Goal: Task Accomplishment & Management: Manage account settings

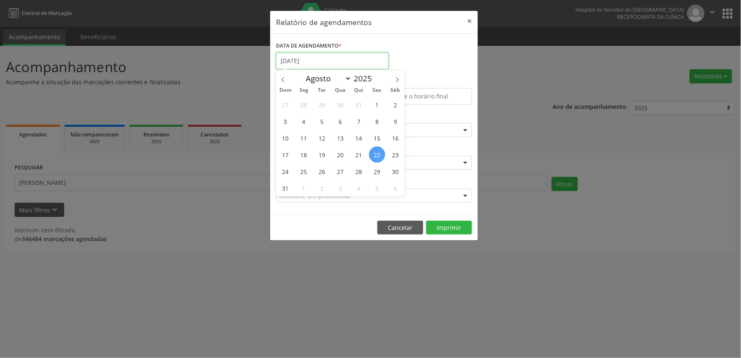
click at [325, 57] on input "[DATE]" at bounding box center [332, 61] width 113 height 17
click at [376, 160] on span "22" at bounding box center [377, 154] width 16 height 16
type input "[DATE]"
click at [376, 160] on span "22" at bounding box center [377, 154] width 16 height 16
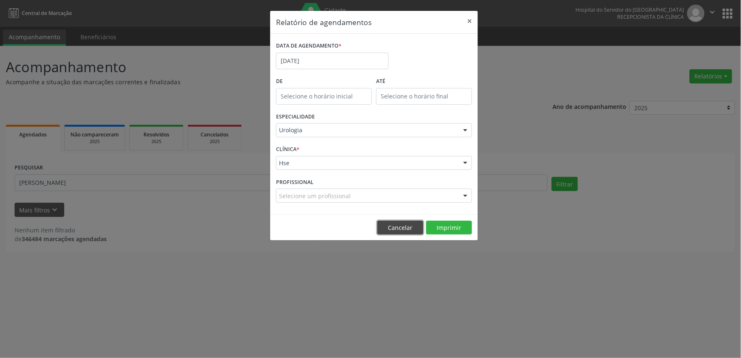
click at [398, 224] on button "Cancelar" at bounding box center [401, 228] width 46 height 14
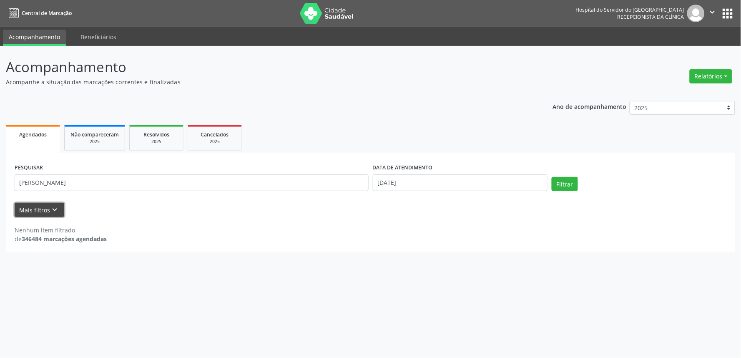
click at [27, 210] on button "Mais filtros keyboard_arrow_down" at bounding box center [40, 210] width 50 height 15
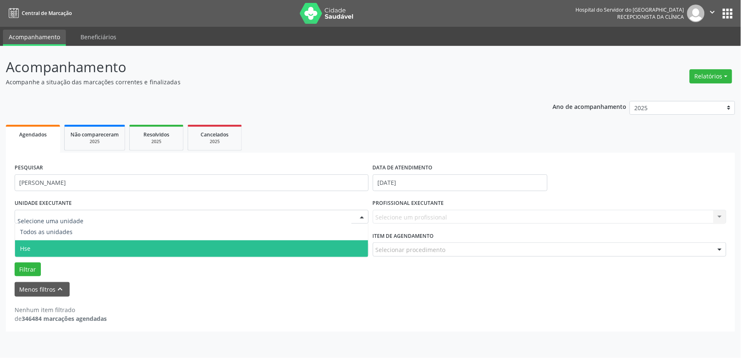
click at [40, 252] on span "Hse" at bounding box center [191, 248] width 353 height 17
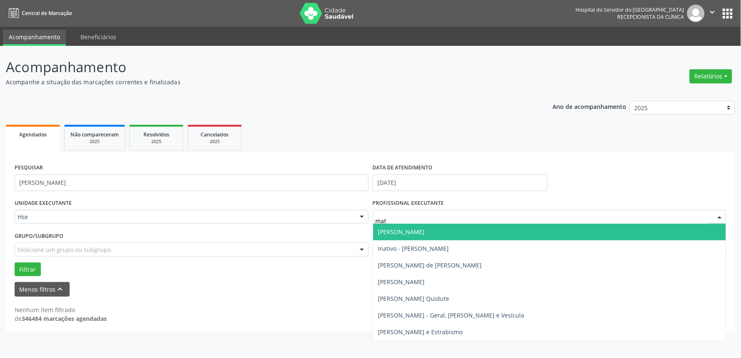
type input "math"
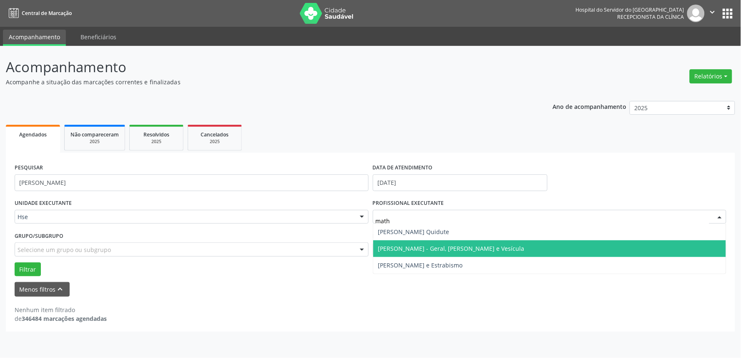
click at [426, 250] on span "[PERSON_NAME] - Geral, [PERSON_NAME] e Vesícula" at bounding box center [451, 248] width 146 height 8
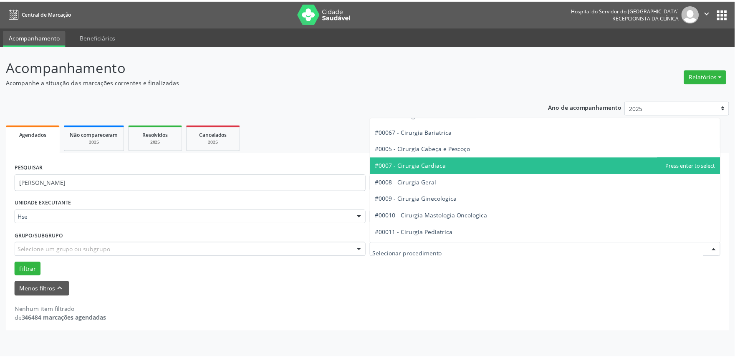
scroll to position [93, 0]
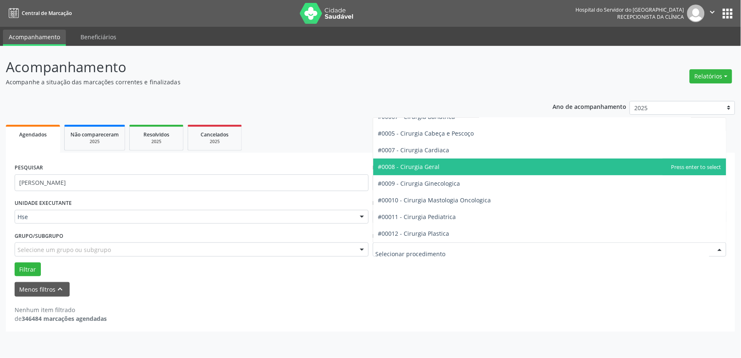
click at [433, 167] on span "#0008 - Cirurgia Geral" at bounding box center [409, 167] width 62 height 8
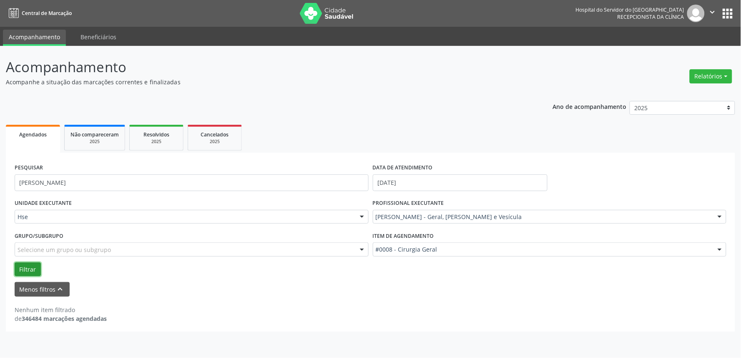
click at [21, 270] on button "Filtrar" at bounding box center [28, 269] width 26 height 14
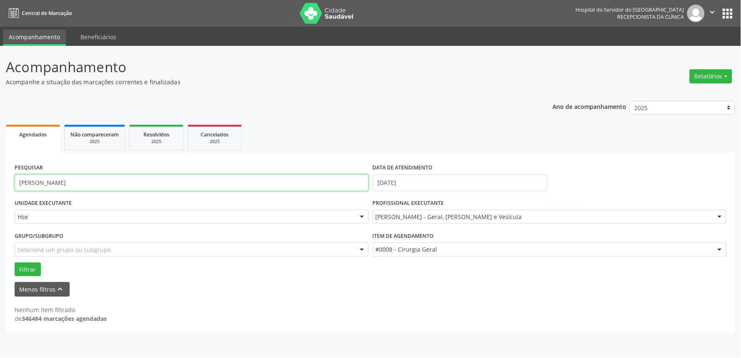
click at [68, 182] on input "[PERSON_NAME]" at bounding box center [192, 182] width 354 height 17
type input "j"
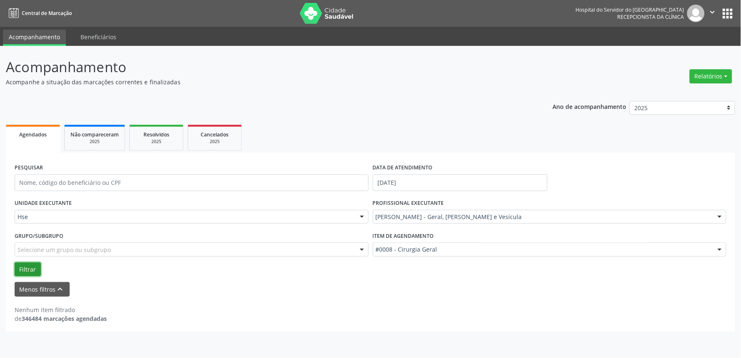
click at [26, 272] on button "Filtrar" at bounding box center [28, 269] width 26 height 14
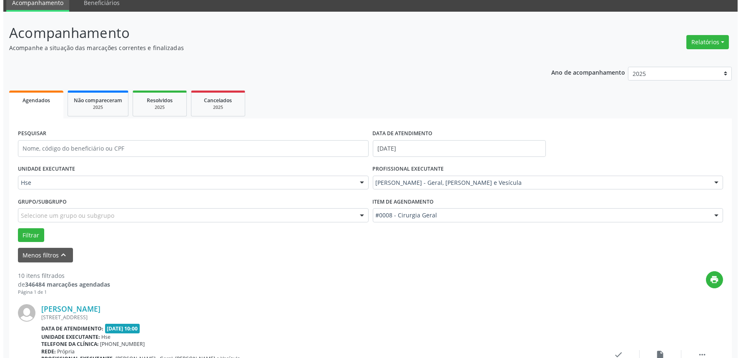
scroll to position [185, 0]
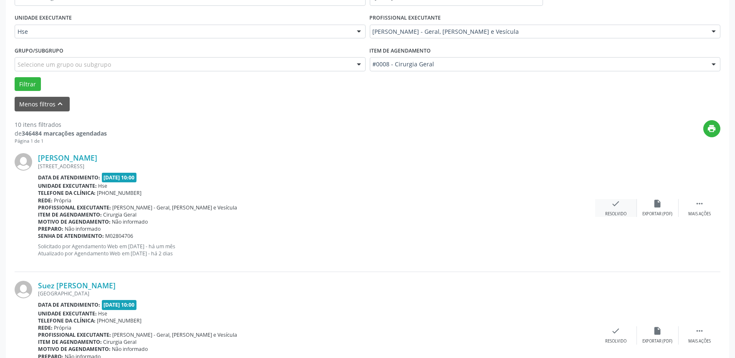
click at [611, 204] on icon "check" at bounding box center [615, 203] width 9 height 9
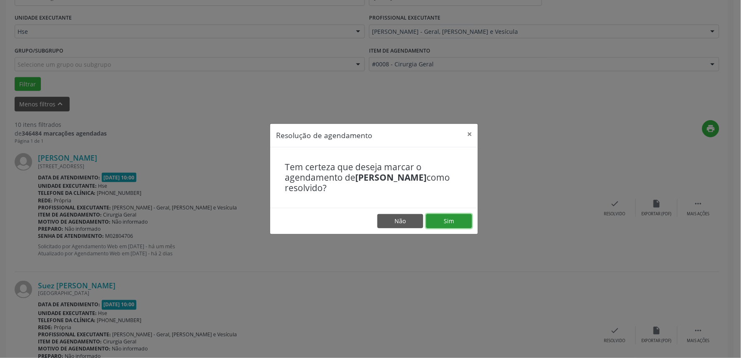
click at [461, 218] on button "Sim" at bounding box center [449, 221] width 46 height 14
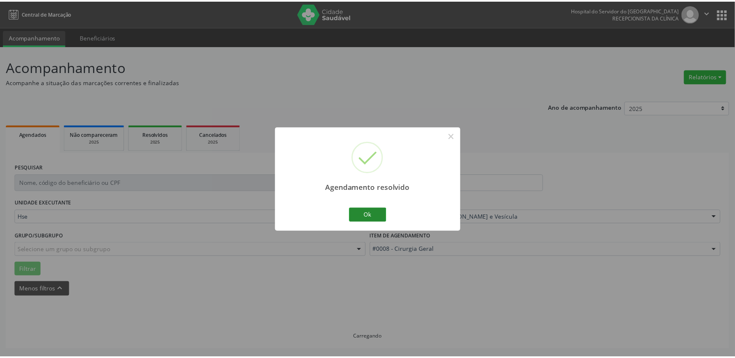
scroll to position [0, 0]
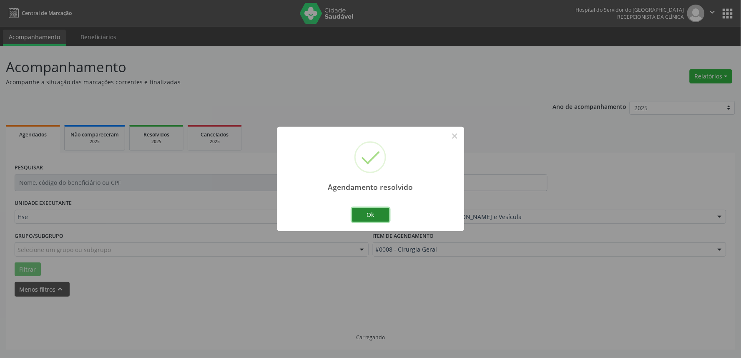
click at [373, 211] on button "Ok" at bounding box center [371, 215] width 38 height 14
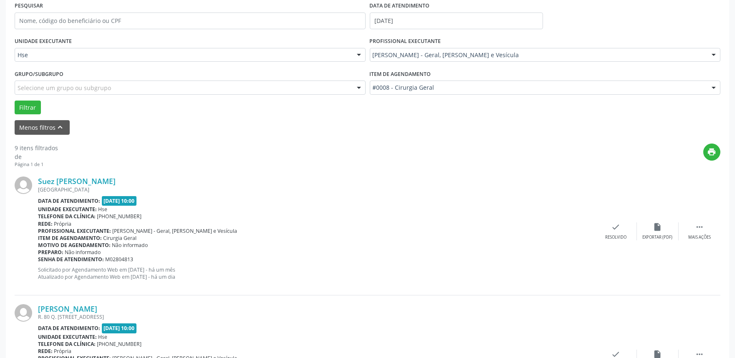
scroll to position [185, 0]
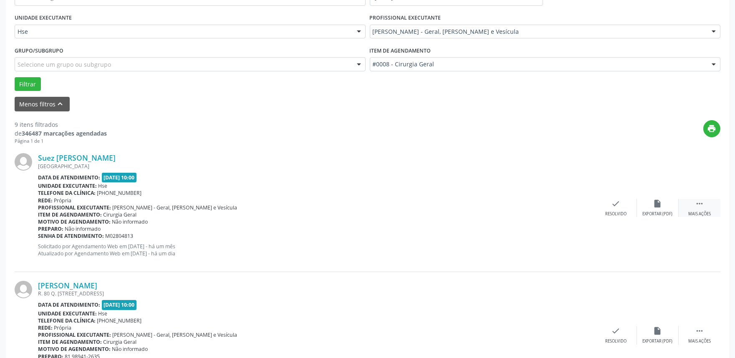
drag, startPoint x: 704, startPoint y: 212, endPoint x: 695, endPoint y: 211, distance: 8.8
click at [704, 211] on div "Mais ações" at bounding box center [699, 214] width 23 height 6
click at [650, 209] on div "alarm_off Não compareceu" at bounding box center [658, 208] width 42 height 18
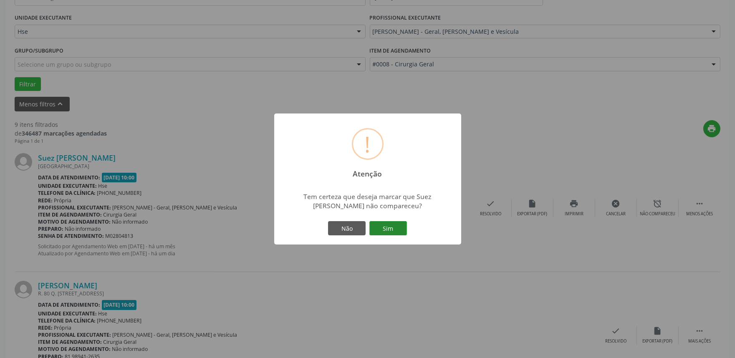
click at [378, 227] on button "Sim" at bounding box center [388, 228] width 38 height 14
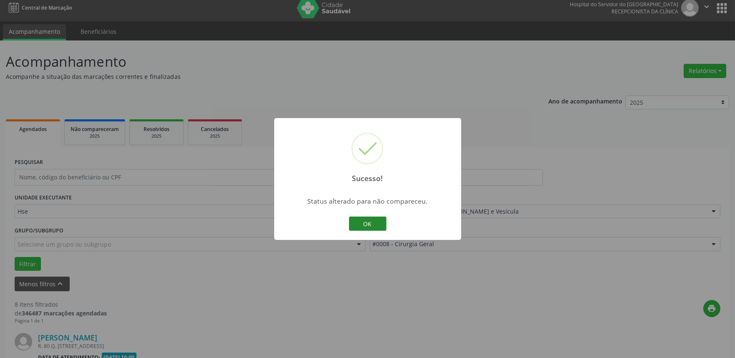
click at [372, 226] on button "OK" at bounding box center [368, 224] width 38 height 14
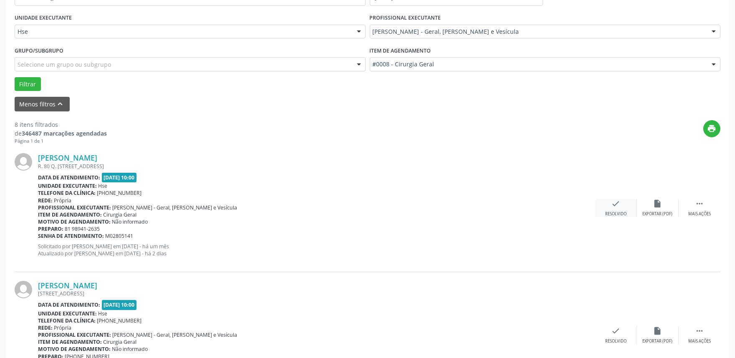
click at [624, 211] on div "Resolvido" at bounding box center [615, 214] width 21 height 6
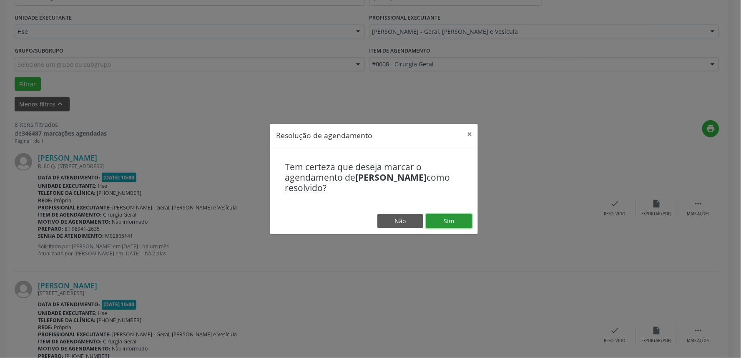
click at [451, 222] on button "Sim" at bounding box center [449, 221] width 46 height 14
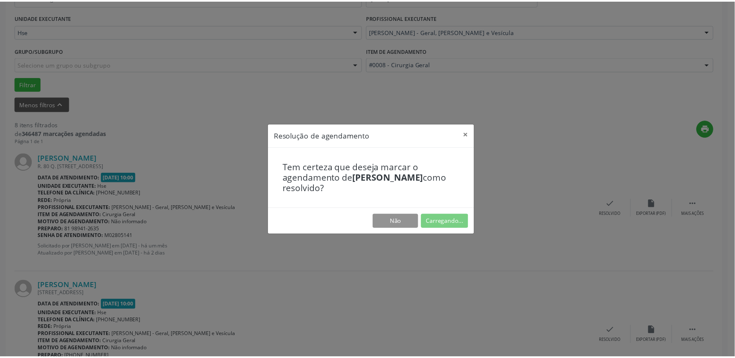
scroll to position [0, 0]
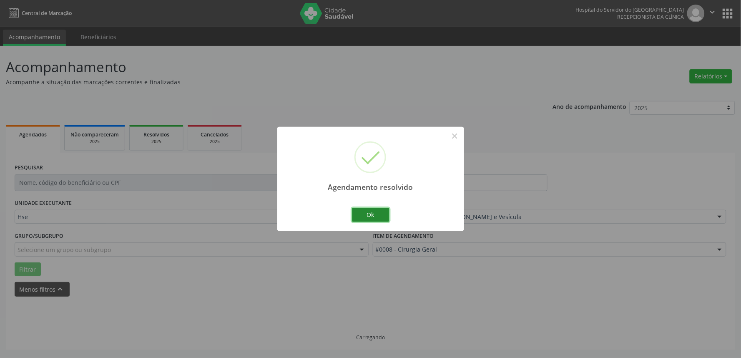
click at [380, 215] on button "Ok" at bounding box center [371, 215] width 38 height 14
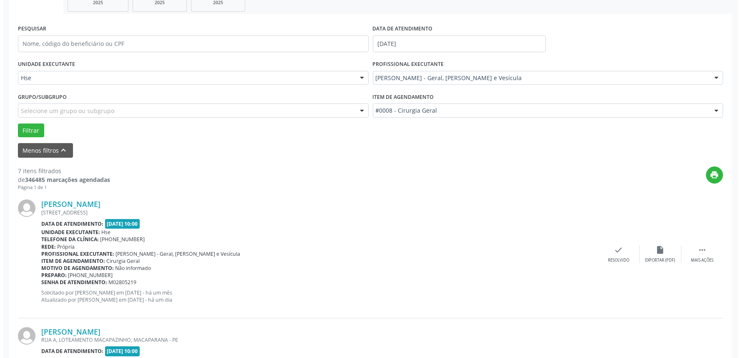
scroll to position [185, 0]
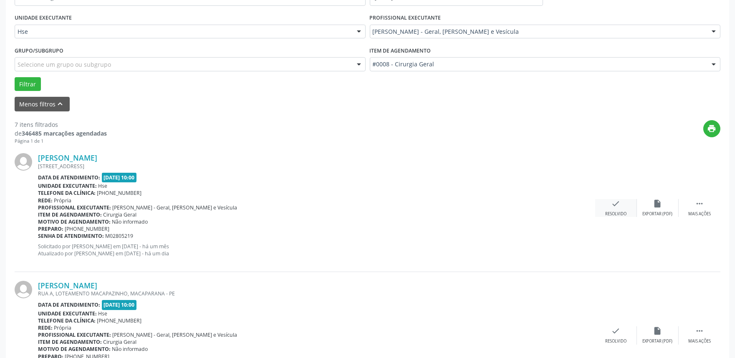
click at [622, 211] on div "Resolvido" at bounding box center [615, 214] width 21 height 6
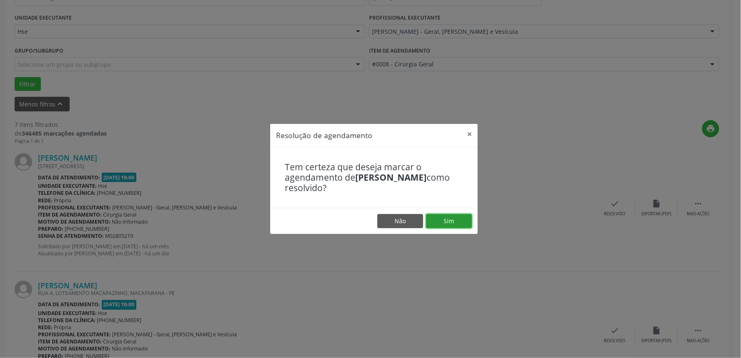
click at [454, 222] on button "Sim" at bounding box center [449, 221] width 46 height 14
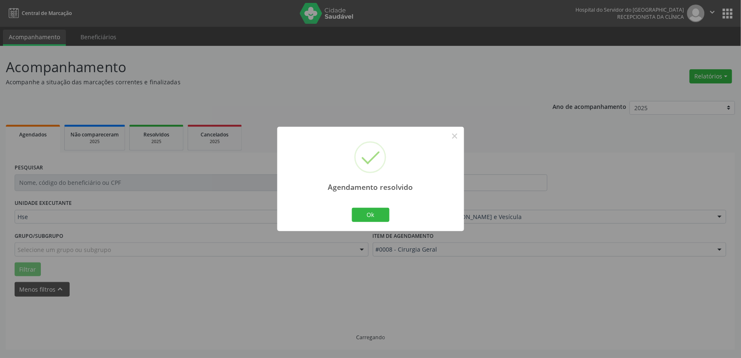
scroll to position [0, 0]
click at [375, 213] on button "Ok" at bounding box center [371, 215] width 38 height 14
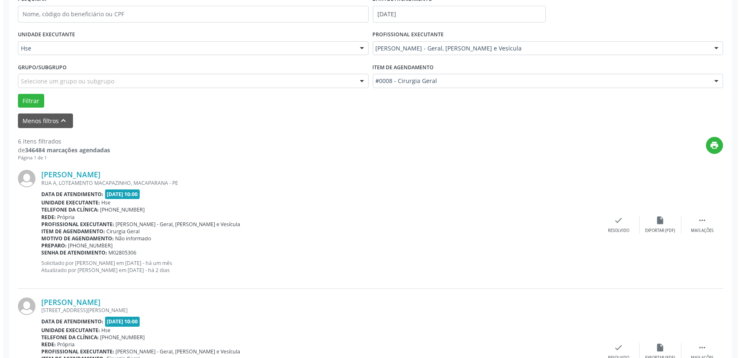
scroll to position [185, 0]
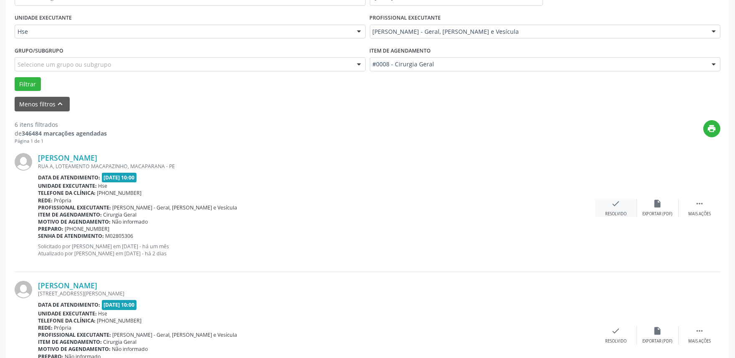
click at [619, 203] on icon "check" at bounding box center [615, 203] width 9 height 9
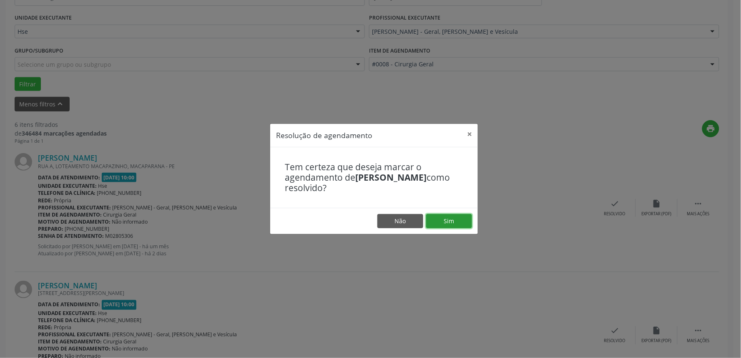
click at [441, 221] on button "Sim" at bounding box center [449, 221] width 46 height 14
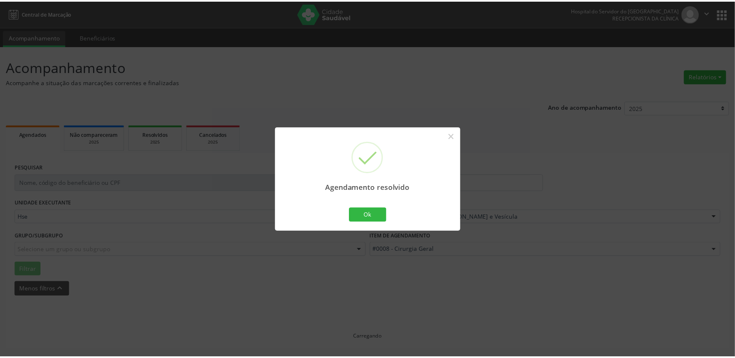
scroll to position [0, 0]
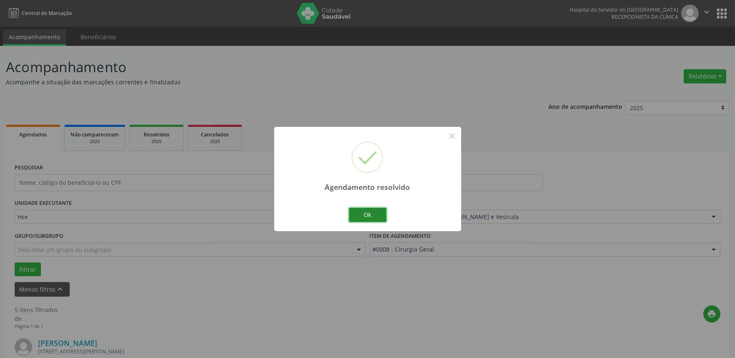
click at [377, 217] on button "Ok" at bounding box center [368, 215] width 38 height 14
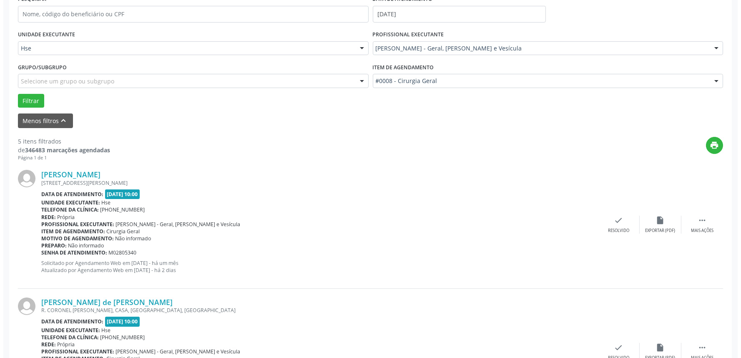
scroll to position [185, 0]
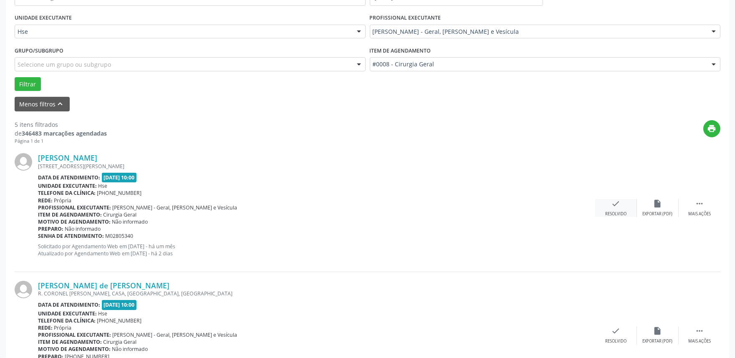
click at [615, 206] on icon "check" at bounding box center [615, 203] width 9 height 9
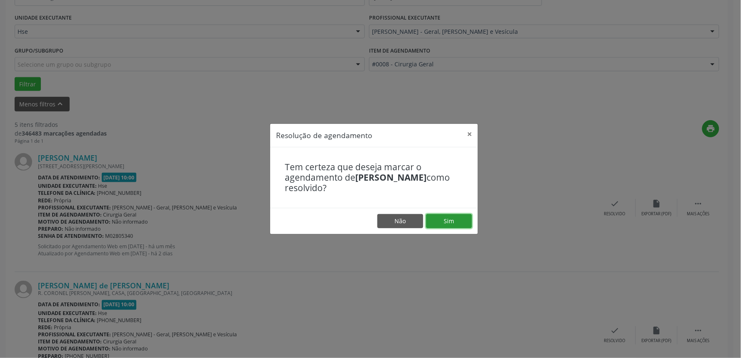
click at [453, 220] on button "Sim" at bounding box center [449, 221] width 46 height 14
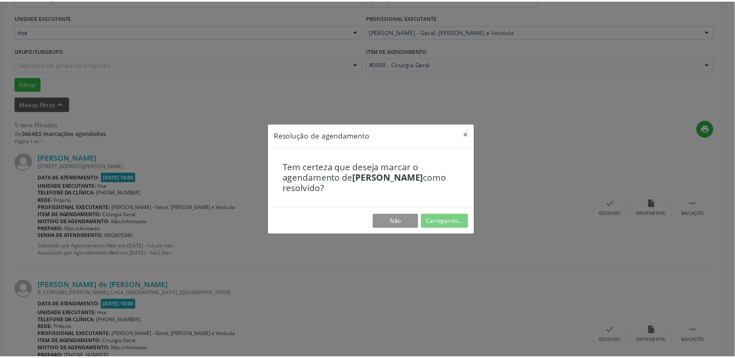
scroll to position [0, 0]
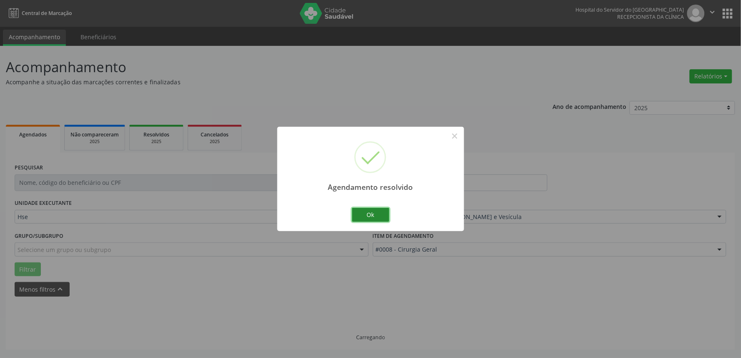
click at [381, 217] on button "Ok" at bounding box center [371, 215] width 38 height 14
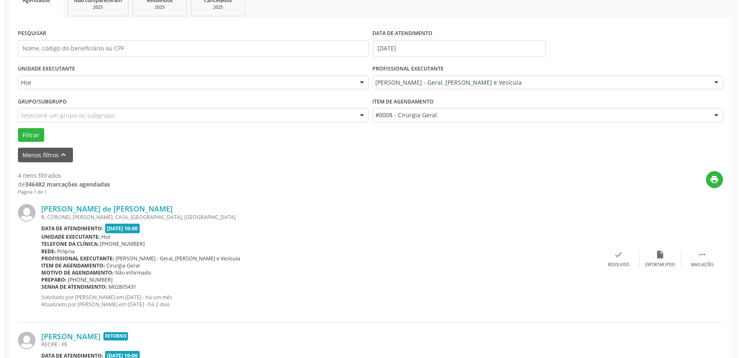
scroll to position [185, 0]
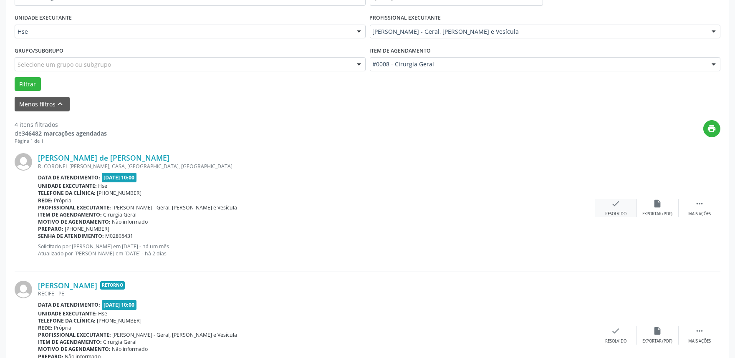
click at [614, 209] on div "check Resolvido" at bounding box center [616, 208] width 42 height 18
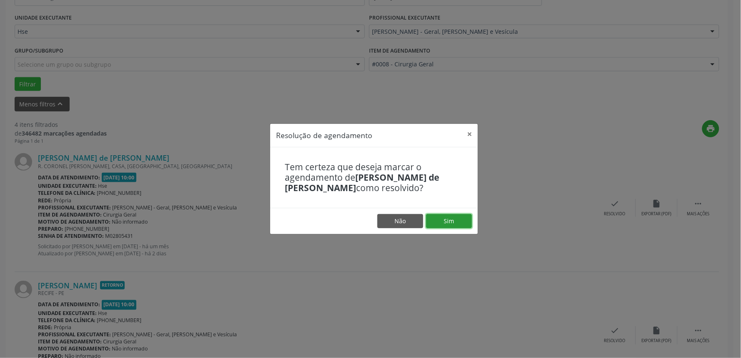
click at [453, 222] on button "Sim" at bounding box center [449, 221] width 46 height 14
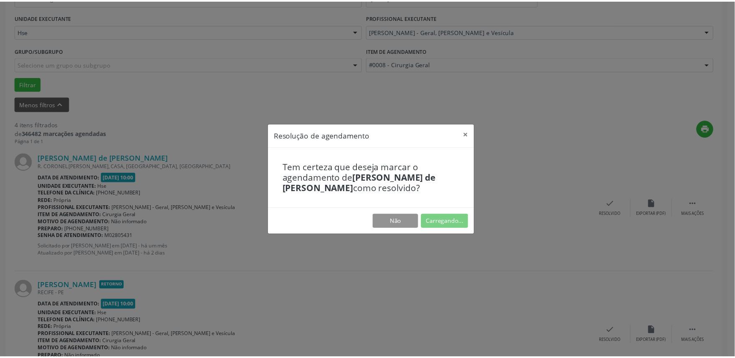
scroll to position [0, 0]
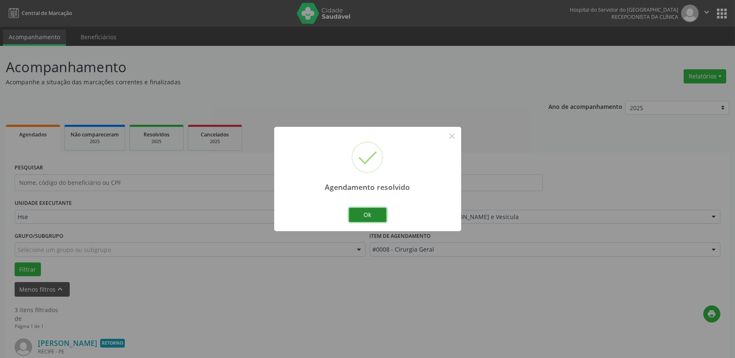
click at [378, 218] on button "Ok" at bounding box center [368, 215] width 38 height 14
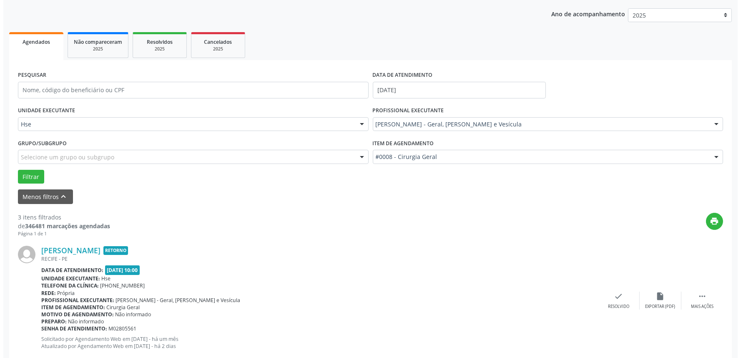
scroll to position [139, 0]
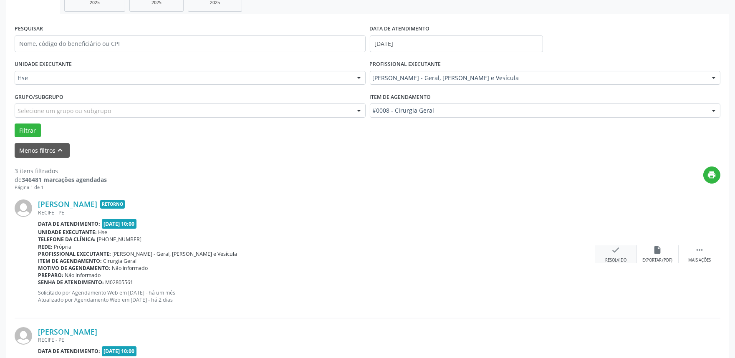
click at [614, 252] on icon "check" at bounding box center [615, 249] width 9 height 9
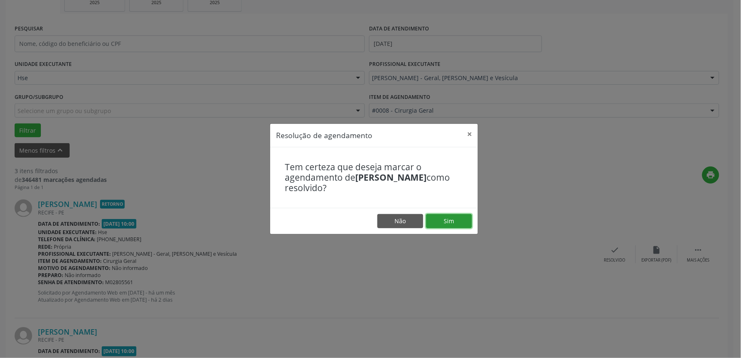
click at [457, 224] on button "Sim" at bounding box center [449, 221] width 46 height 14
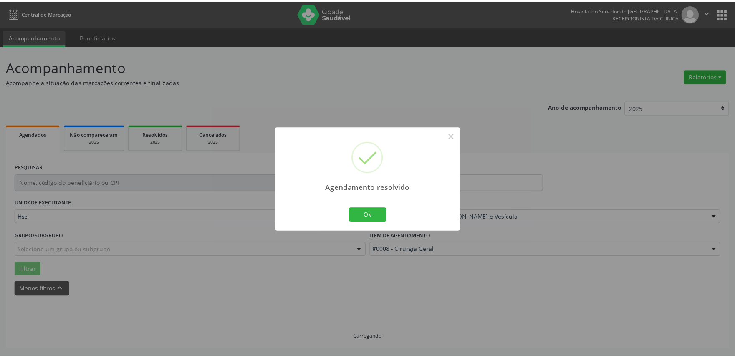
scroll to position [0, 0]
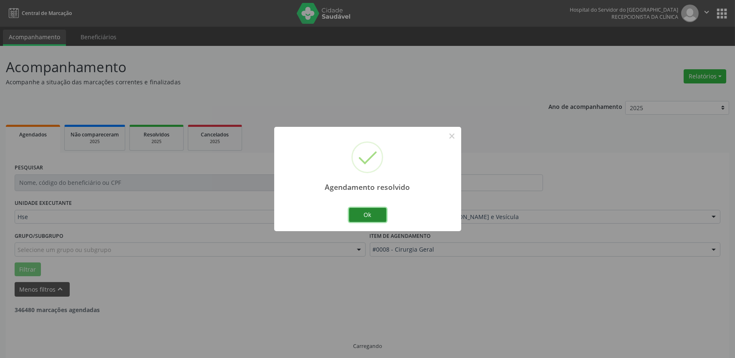
click at [373, 217] on button "Ok" at bounding box center [368, 215] width 38 height 14
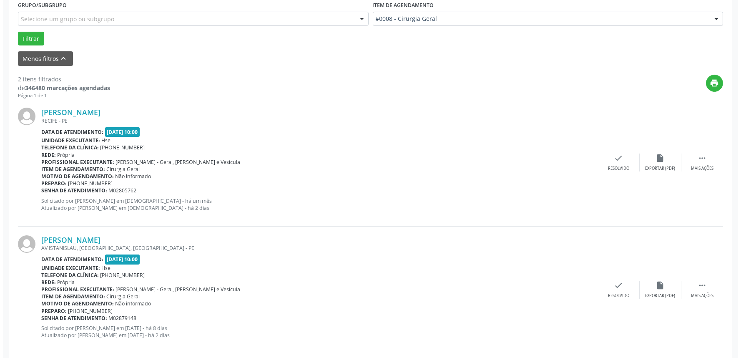
scroll to position [232, 0]
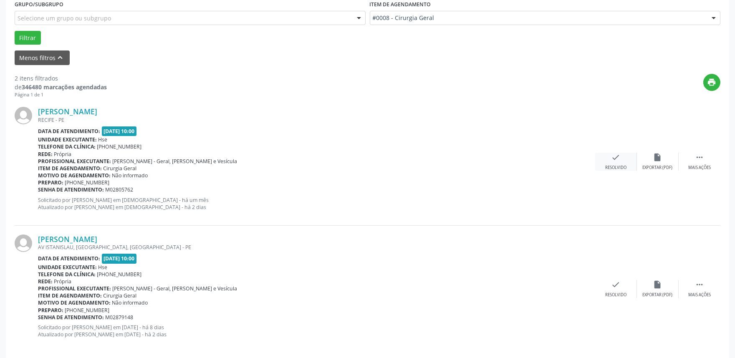
click at [612, 163] on div "check Resolvido" at bounding box center [616, 162] width 42 height 18
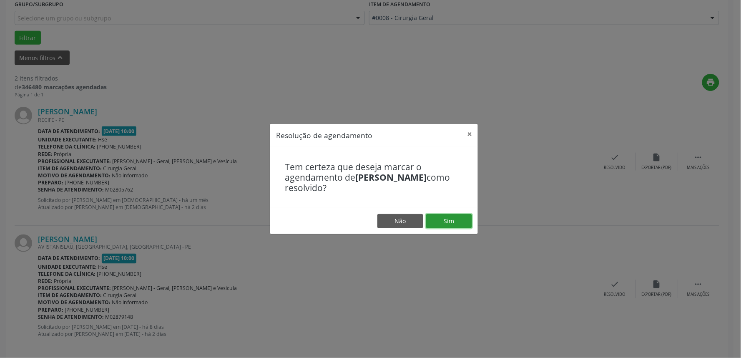
click at [452, 217] on button "Sim" at bounding box center [449, 221] width 46 height 14
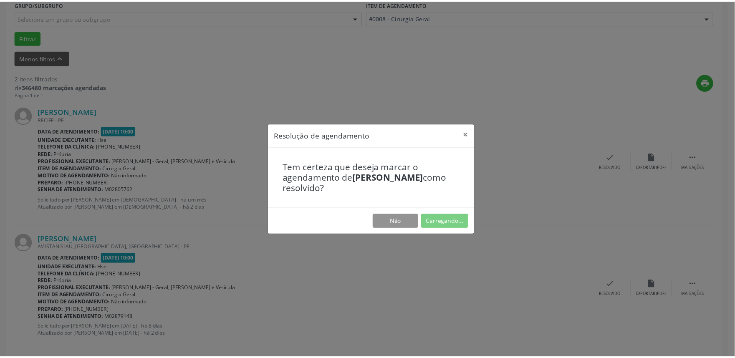
scroll to position [0, 0]
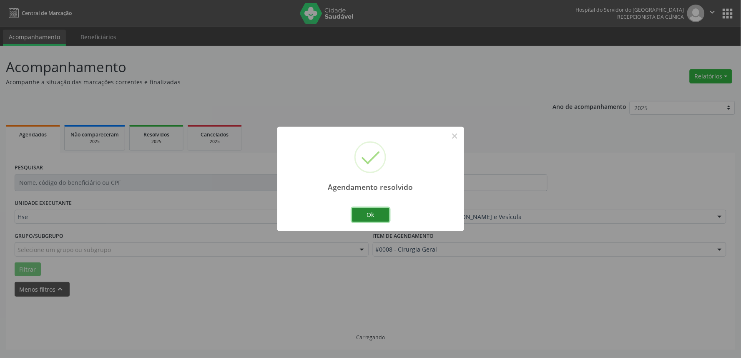
click at [363, 214] on button "Ok" at bounding box center [371, 215] width 38 height 14
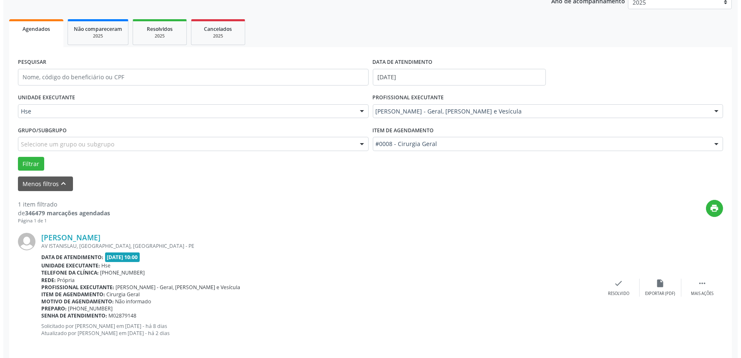
scroll to position [113, 0]
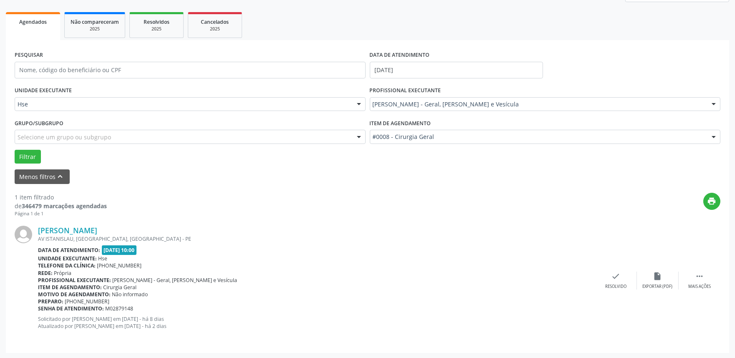
drag, startPoint x: 622, startPoint y: 289, endPoint x: 618, endPoint y: 290, distance: 4.6
click at [620, 290] on div "[PERSON_NAME] AV [GEOGRAPHIC_DATA], [GEOGRAPHIC_DATA], [GEOGRAPHIC_DATA] Data d…" at bounding box center [367, 280] width 705 height 127
click at [614, 280] on div "check Resolvido" at bounding box center [616, 281] width 42 height 18
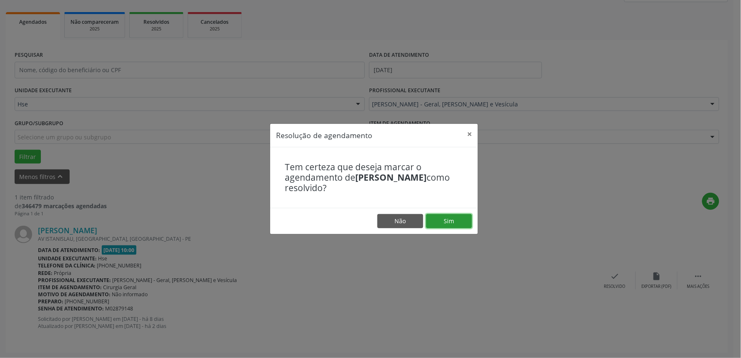
click at [440, 219] on button "Sim" at bounding box center [449, 221] width 46 height 14
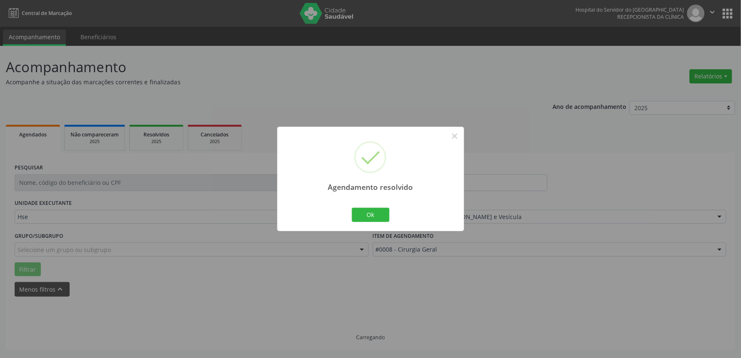
scroll to position [0, 0]
click at [370, 220] on button "Ok" at bounding box center [371, 215] width 38 height 14
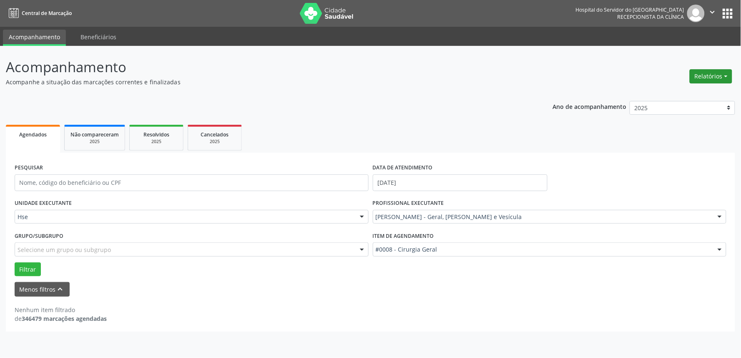
click at [708, 76] on button "Relatórios" at bounding box center [711, 76] width 43 height 14
click at [673, 91] on link "Agendamentos" at bounding box center [688, 94] width 90 height 12
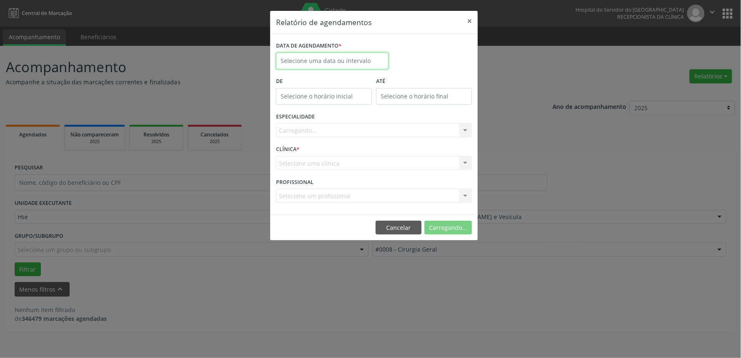
click at [337, 60] on input "text" at bounding box center [332, 61] width 113 height 17
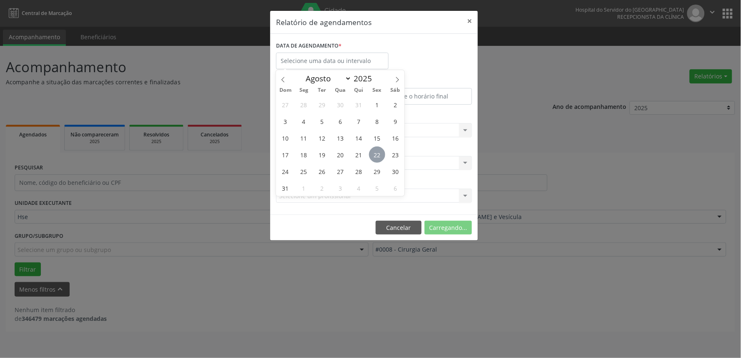
click at [376, 156] on span "22" at bounding box center [377, 154] width 16 height 16
type input "[DATE]"
click at [376, 156] on span "22" at bounding box center [377, 154] width 16 height 16
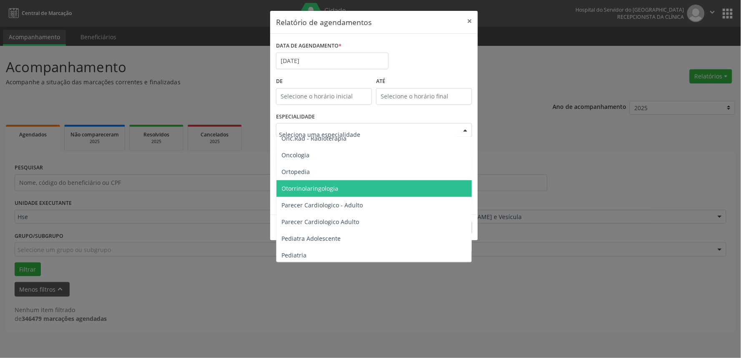
scroll to position [1205, 0]
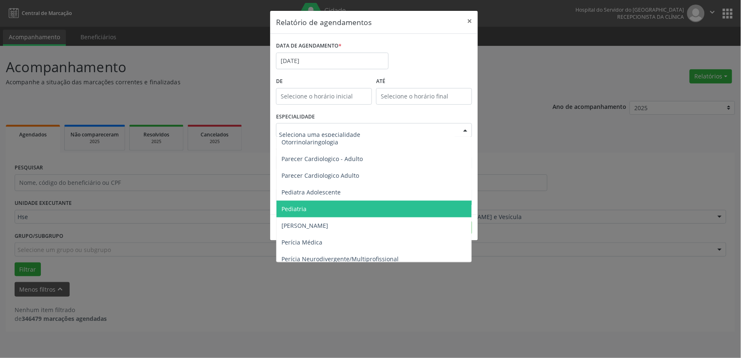
click at [330, 207] on span "Pediatria" at bounding box center [375, 209] width 196 height 17
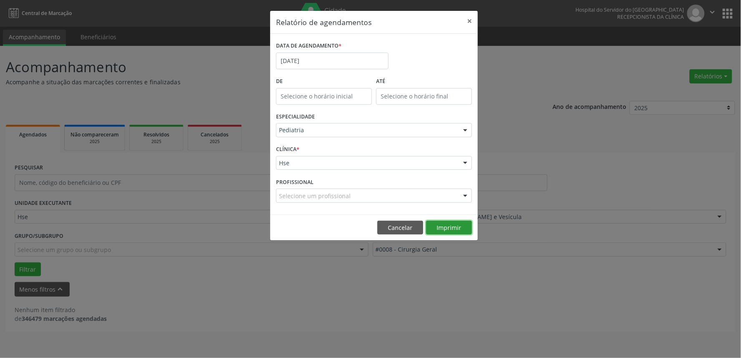
click at [461, 227] on button "Imprimir" at bounding box center [449, 228] width 46 height 14
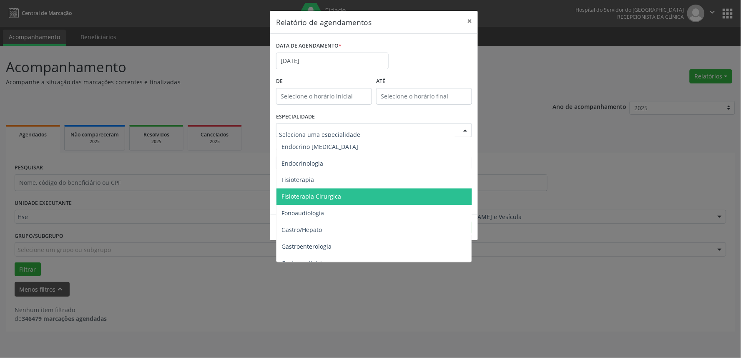
scroll to position [417, 0]
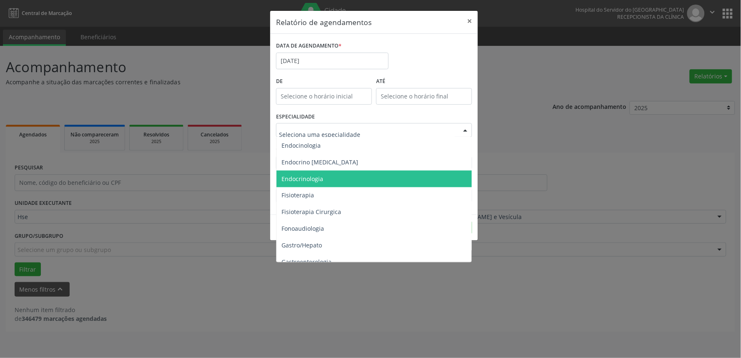
click at [311, 177] on span "Endocrinologia" at bounding box center [303, 179] width 42 height 8
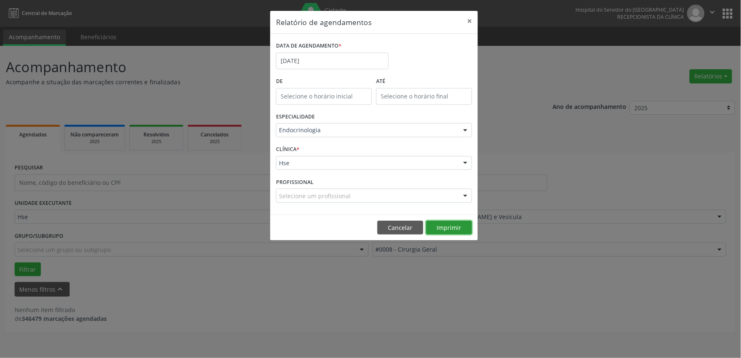
click at [461, 227] on button "Imprimir" at bounding box center [449, 228] width 46 height 14
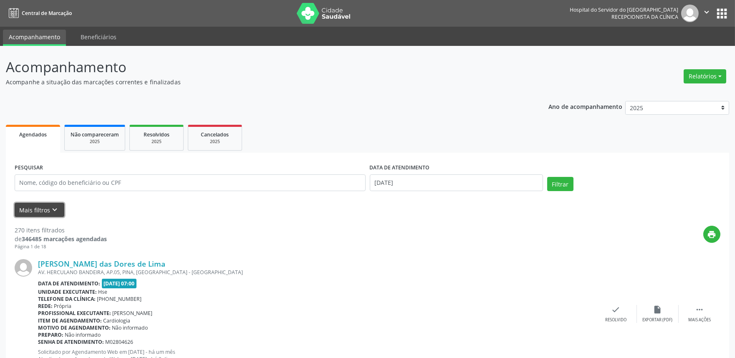
click at [44, 211] on button "Mais filtros keyboard_arrow_down" at bounding box center [40, 210] width 50 height 15
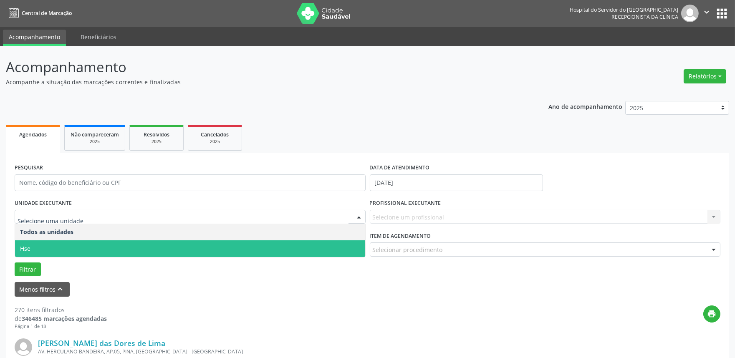
click at [65, 245] on span "Hse" at bounding box center [190, 248] width 350 height 17
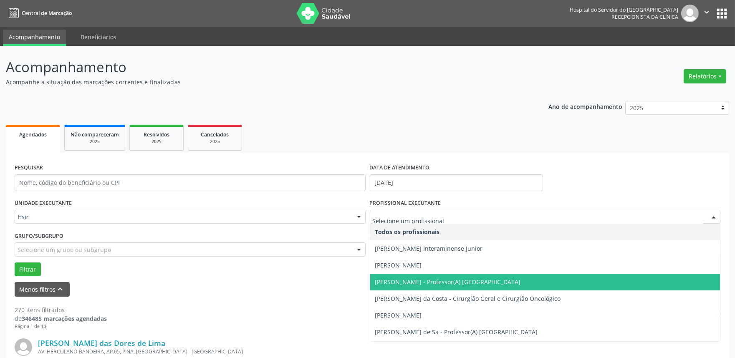
type input "b"
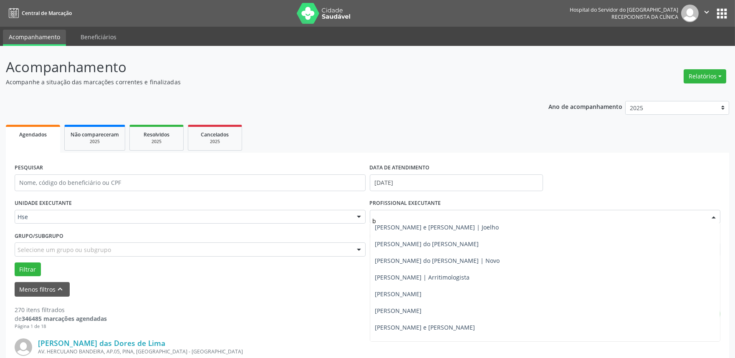
scroll to position [139, 0]
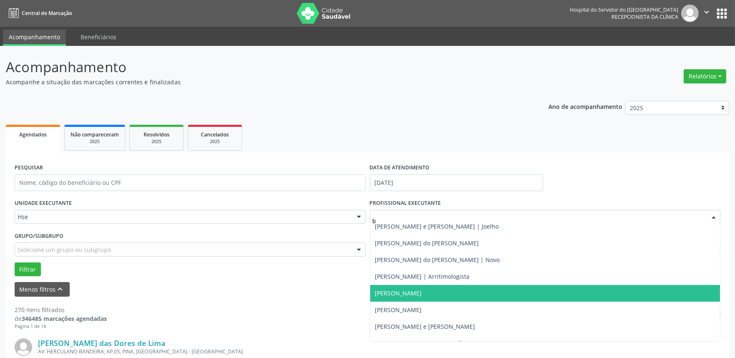
click at [407, 297] on span "[PERSON_NAME]" at bounding box center [545, 293] width 350 height 17
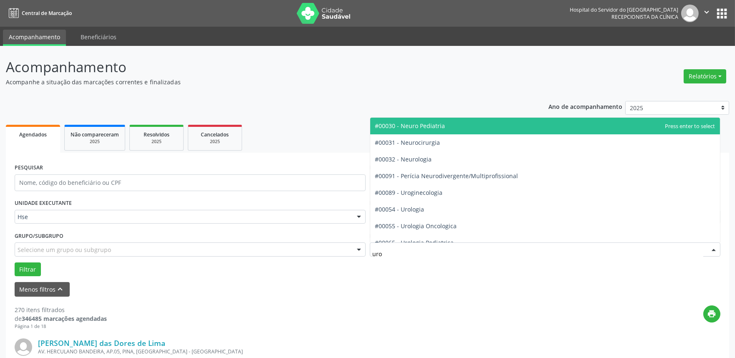
type input "urol"
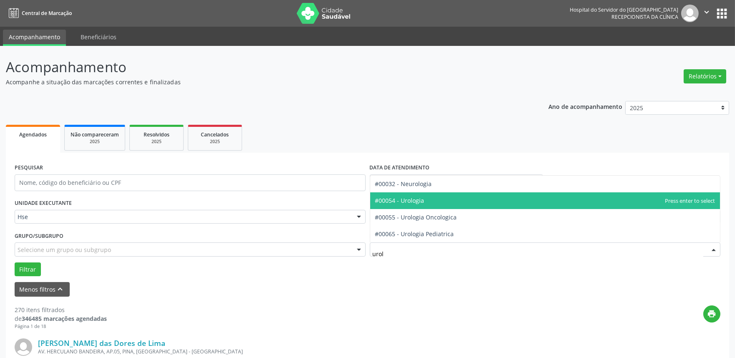
click at [433, 199] on span "#00054 - Urologia" at bounding box center [545, 200] width 350 height 17
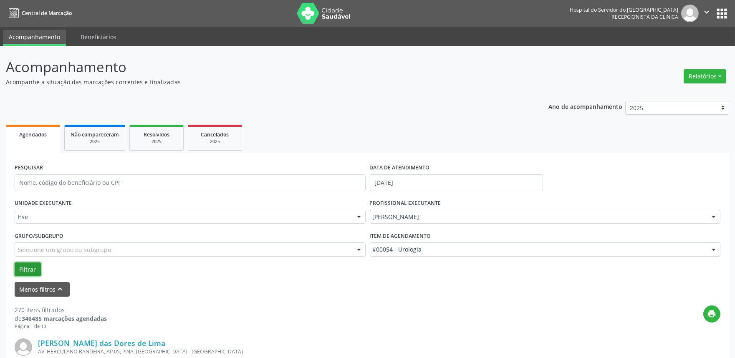
click at [25, 267] on button "Filtrar" at bounding box center [28, 269] width 26 height 14
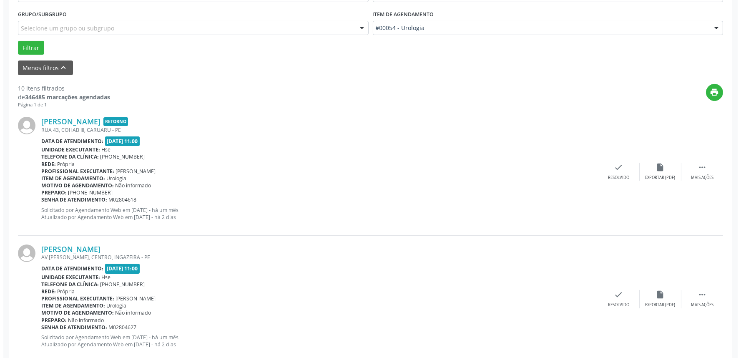
scroll to position [232, 0]
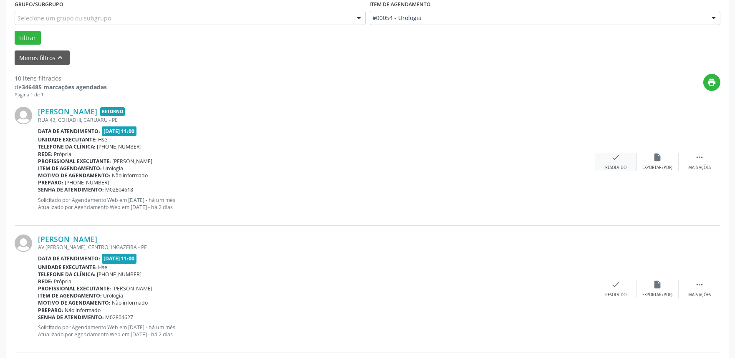
click at [611, 159] on div "check Resolvido" at bounding box center [616, 162] width 42 height 18
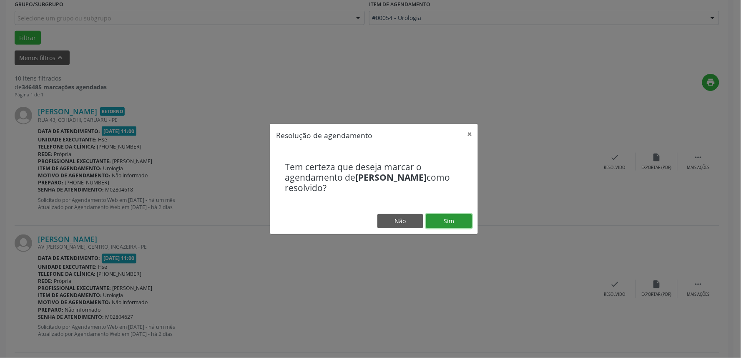
click at [438, 222] on button "Sim" at bounding box center [449, 221] width 46 height 14
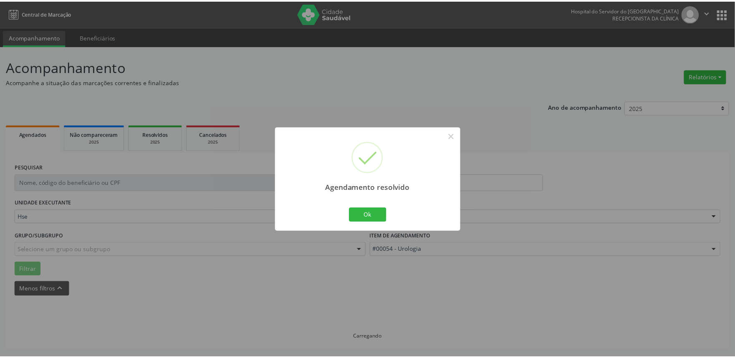
scroll to position [0, 0]
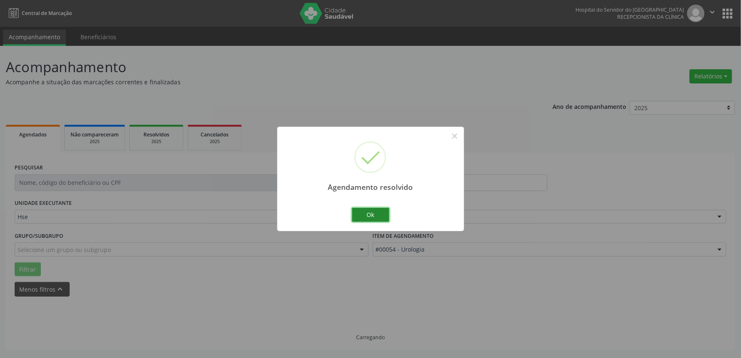
click at [375, 216] on button "Ok" at bounding box center [371, 215] width 38 height 14
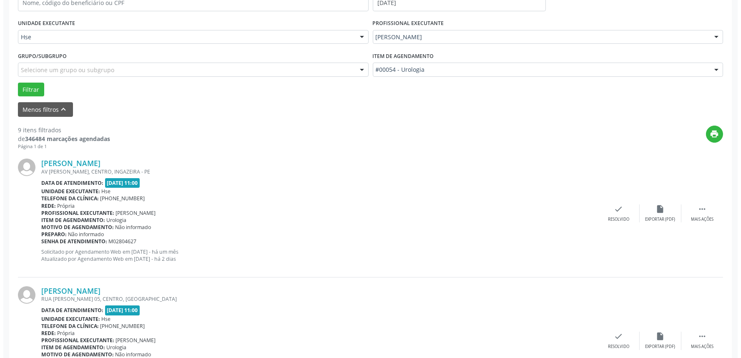
scroll to position [185, 0]
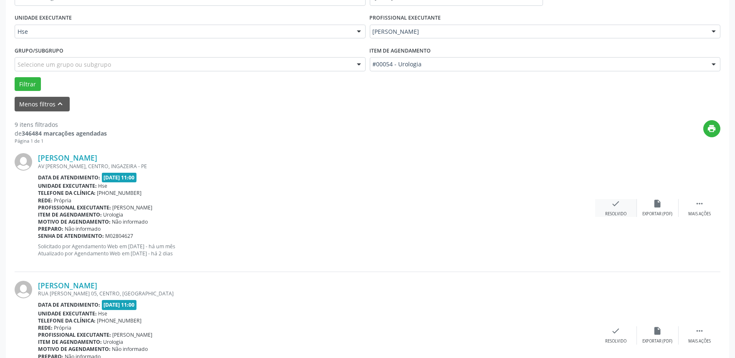
click at [613, 205] on icon "check" at bounding box center [615, 203] width 9 height 9
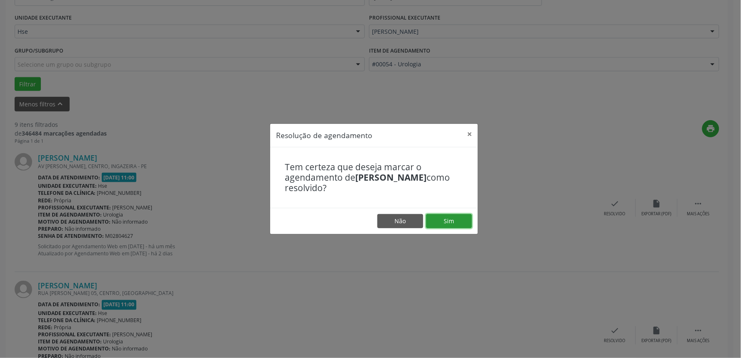
click at [447, 220] on button "Sim" at bounding box center [449, 221] width 46 height 14
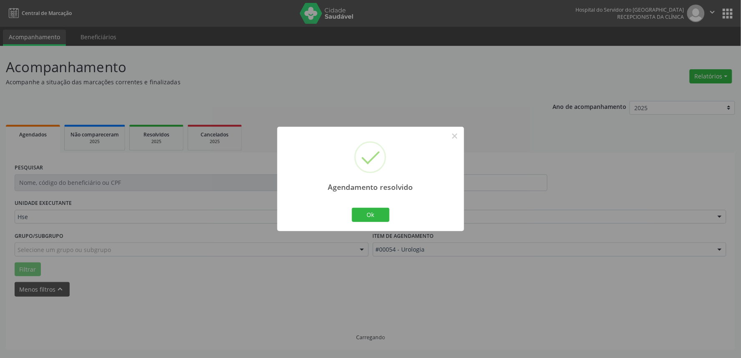
scroll to position [0, 0]
click at [375, 217] on button "Ok" at bounding box center [371, 215] width 38 height 14
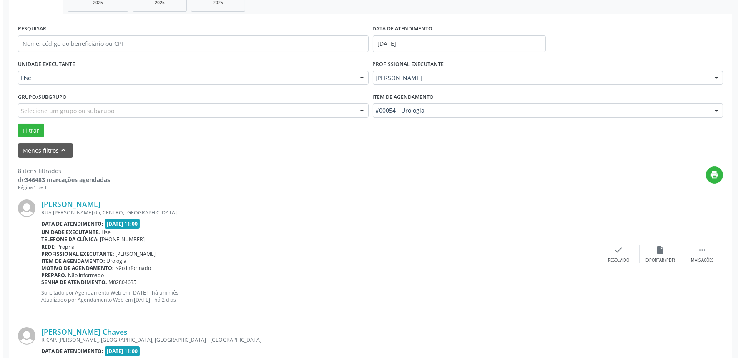
scroll to position [185, 0]
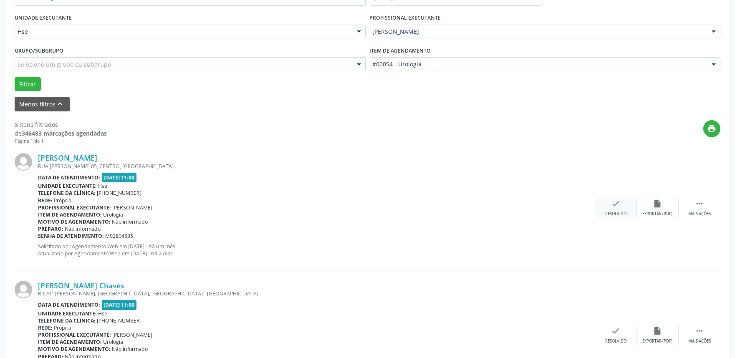
click at [622, 206] on div "check Resolvido" at bounding box center [616, 208] width 42 height 18
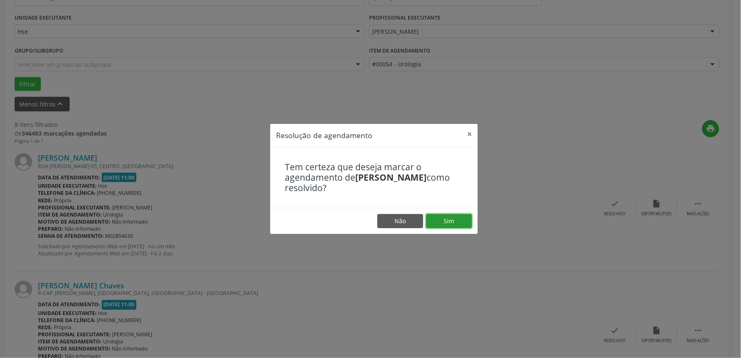
click at [461, 222] on button "Sim" at bounding box center [449, 221] width 46 height 14
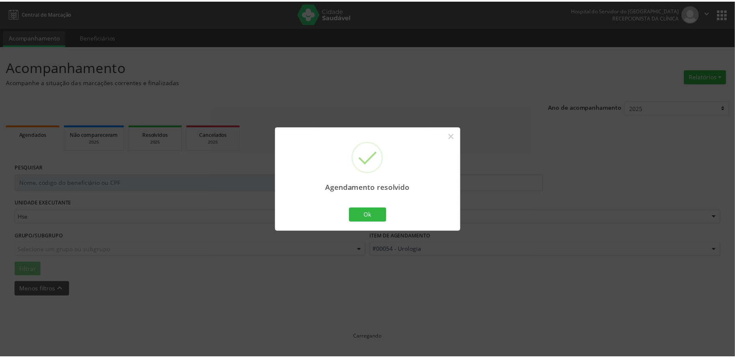
scroll to position [0, 0]
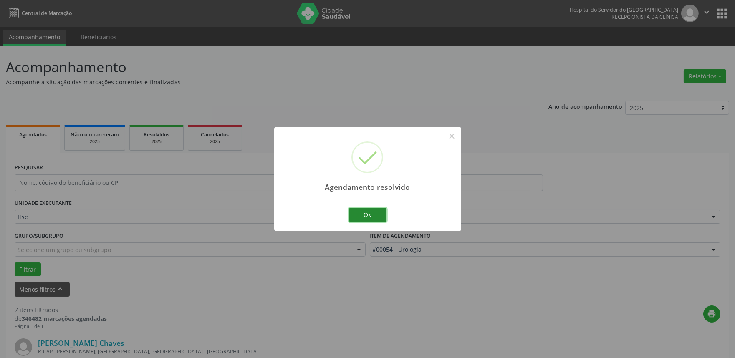
click at [362, 214] on button "Ok" at bounding box center [368, 215] width 38 height 14
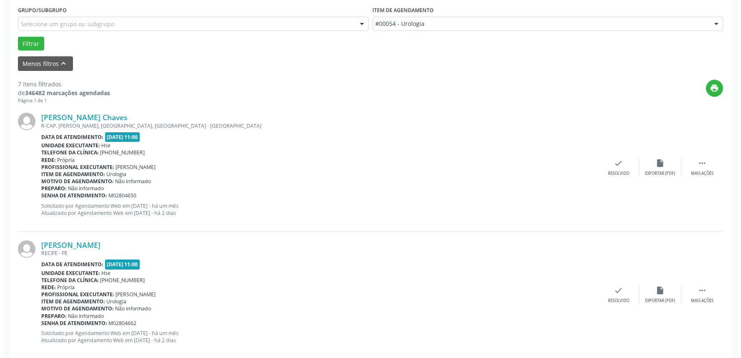
scroll to position [232, 0]
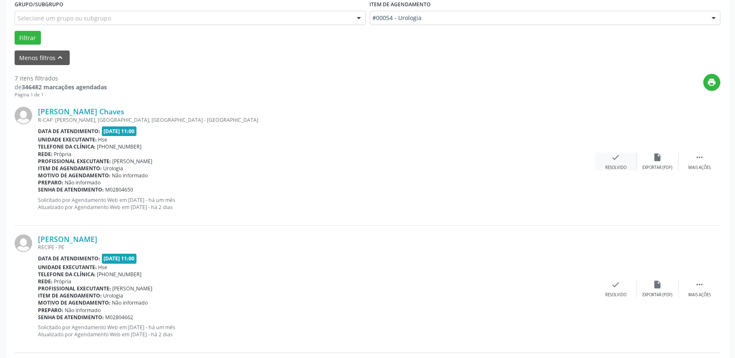
click at [619, 166] on div "Resolvido" at bounding box center [615, 168] width 21 height 6
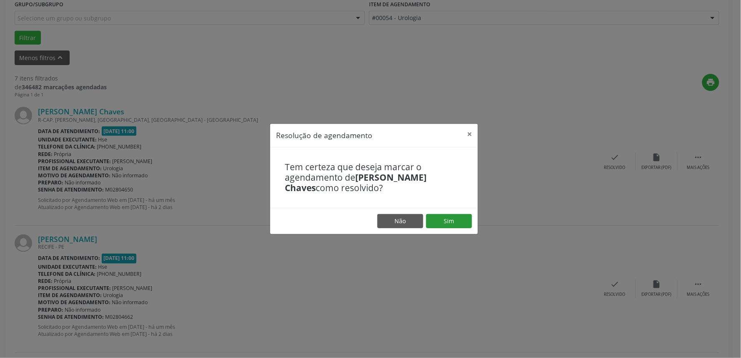
click at [446, 228] on footer "Não Sim" at bounding box center [374, 221] width 208 height 26
click at [441, 222] on button "Sim" at bounding box center [449, 221] width 46 height 14
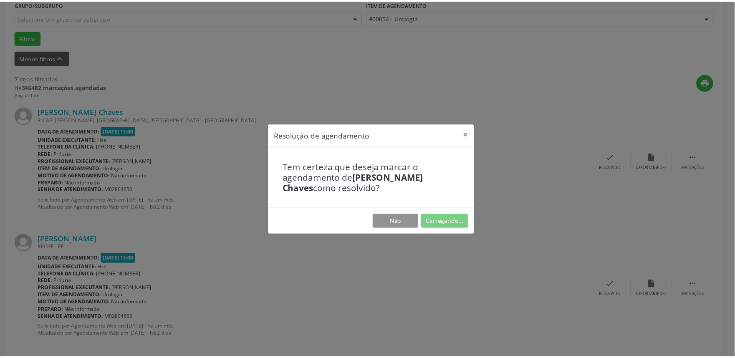
scroll to position [0, 0]
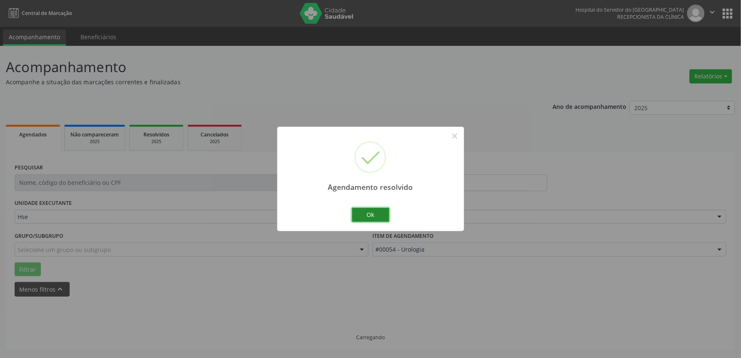
click at [366, 215] on button "Ok" at bounding box center [371, 215] width 38 height 14
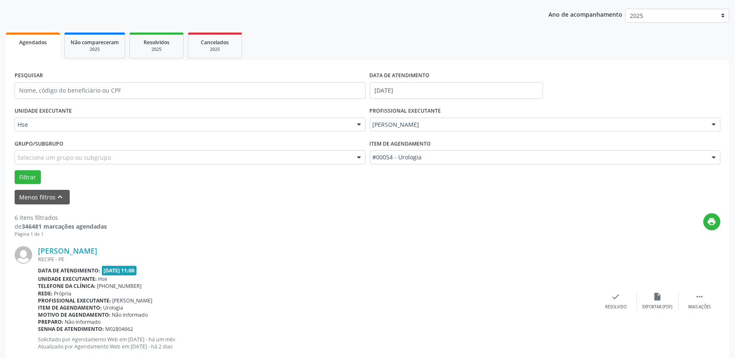
scroll to position [93, 0]
click at [697, 304] on div "Mais ações" at bounding box center [699, 307] width 23 height 6
click at [648, 298] on div "alarm_off Não compareceu" at bounding box center [658, 301] width 42 height 18
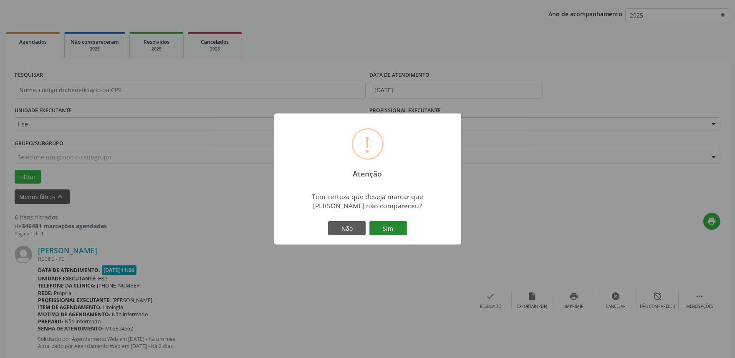
click at [390, 226] on button "Sim" at bounding box center [388, 228] width 38 height 14
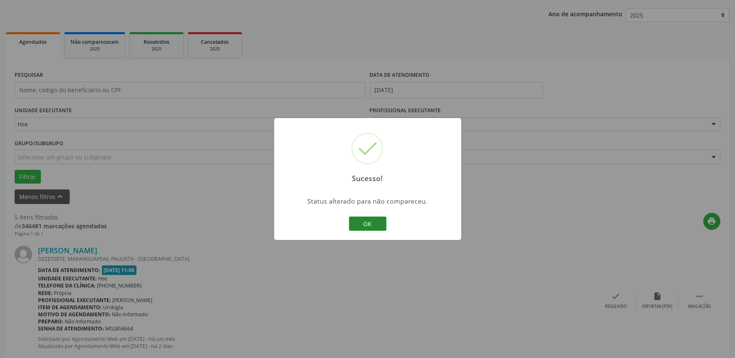
click at [356, 221] on button "OK" at bounding box center [368, 224] width 38 height 14
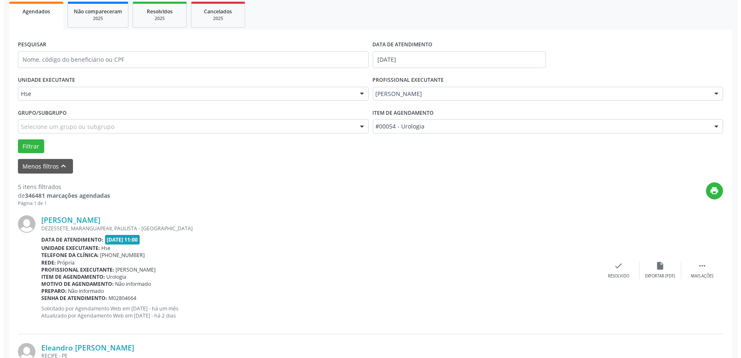
scroll to position [185, 0]
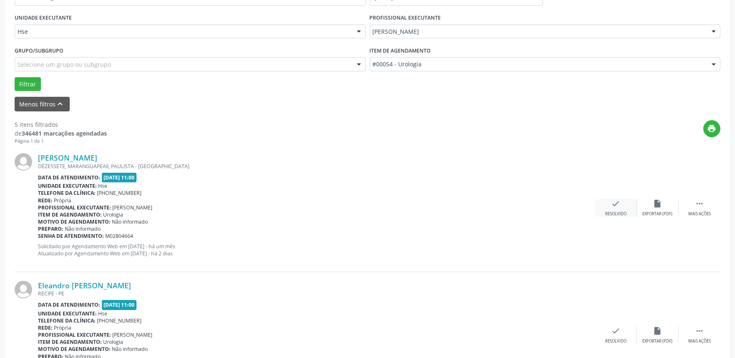
click at [619, 210] on div "check Resolvido" at bounding box center [616, 208] width 42 height 18
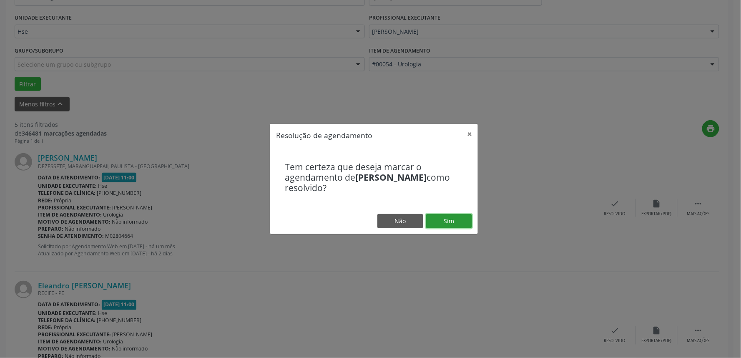
click at [449, 227] on button "Sim" at bounding box center [449, 221] width 46 height 14
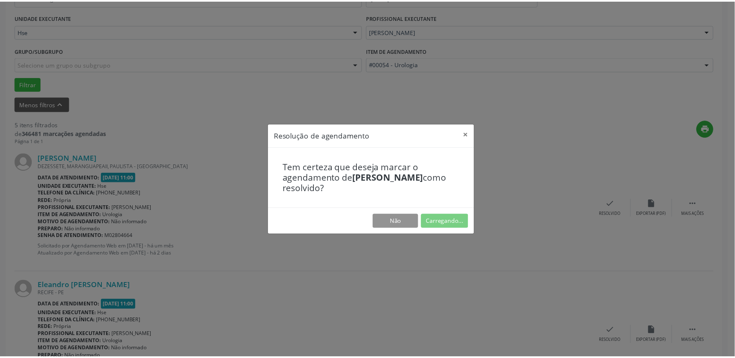
scroll to position [0, 0]
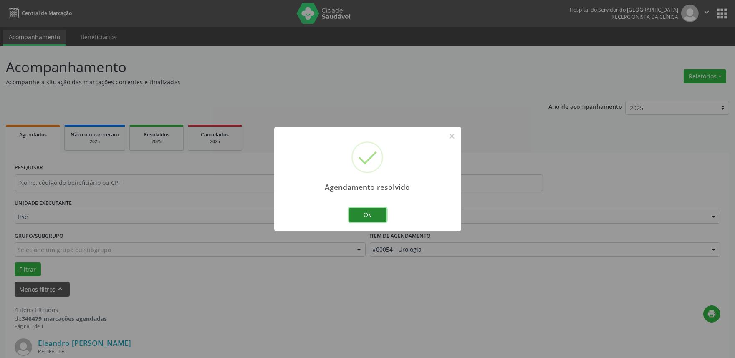
click at [373, 215] on button "Ok" at bounding box center [368, 215] width 38 height 14
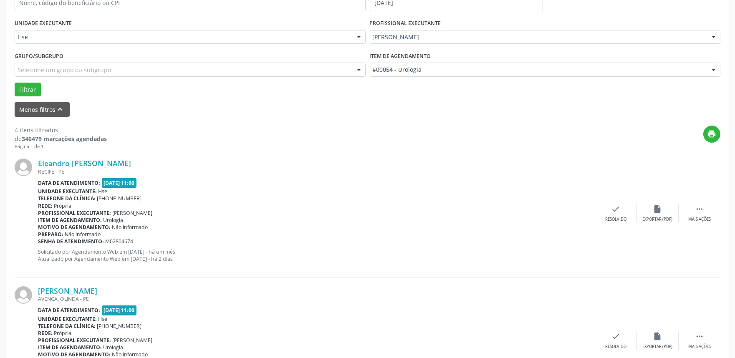
scroll to position [185, 0]
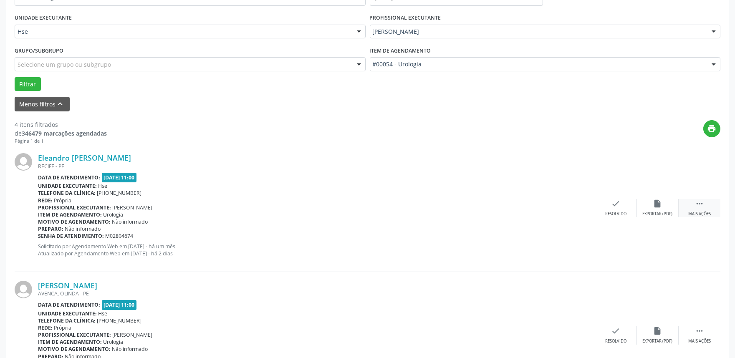
click at [698, 210] on div " Mais ações" at bounding box center [699, 208] width 42 height 18
click at [653, 206] on icon "alarm_off" at bounding box center [657, 203] width 9 height 9
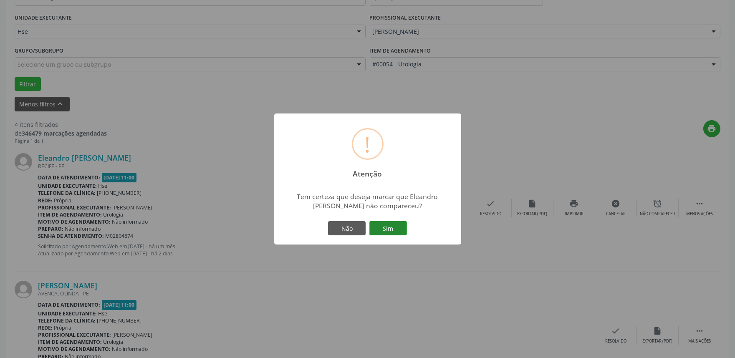
click at [386, 231] on button "Sim" at bounding box center [388, 228] width 38 height 14
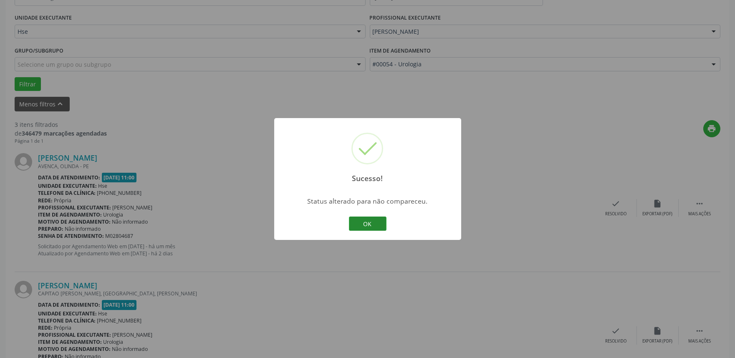
click at [380, 224] on button "OK" at bounding box center [368, 224] width 38 height 14
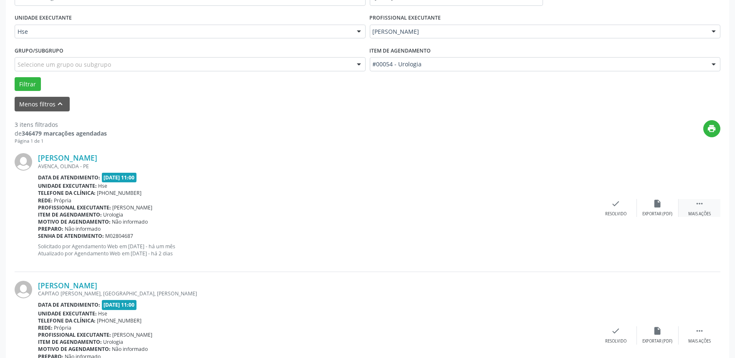
click at [698, 208] on div " Mais ações" at bounding box center [699, 208] width 42 height 18
click at [645, 207] on div "alarm_off Não compareceu" at bounding box center [658, 208] width 42 height 18
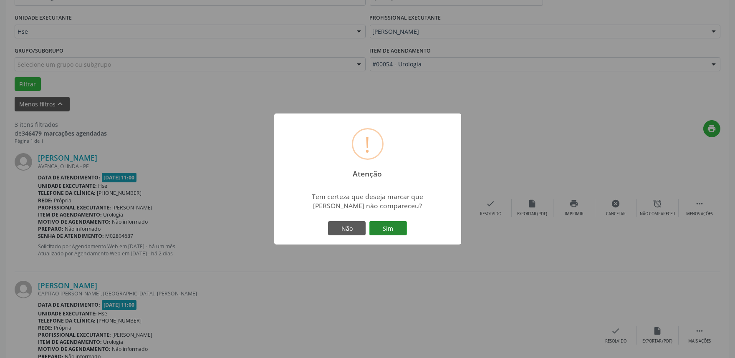
click at [401, 234] on button "Sim" at bounding box center [388, 228] width 38 height 14
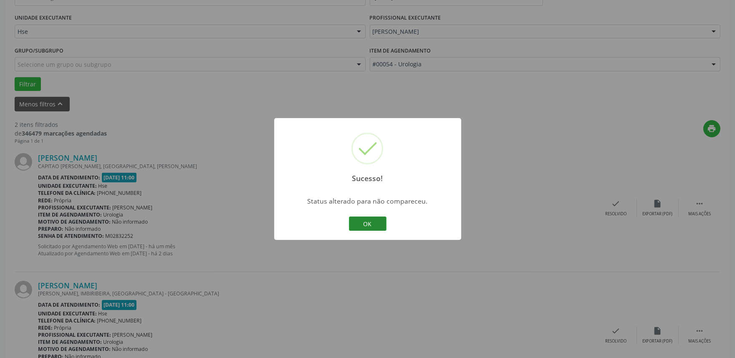
click at [358, 220] on button "OK" at bounding box center [368, 224] width 38 height 14
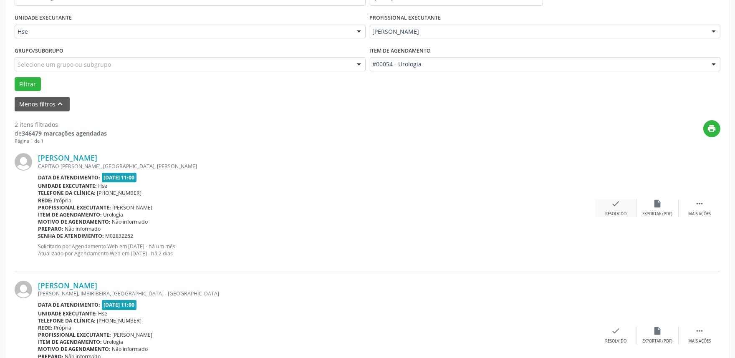
click at [617, 210] on div "check Resolvido" at bounding box center [616, 208] width 42 height 18
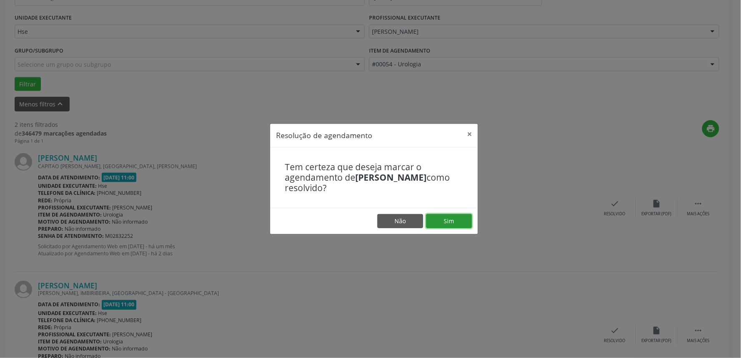
click at [453, 222] on button "Sim" at bounding box center [449, 221] width 46 height 14
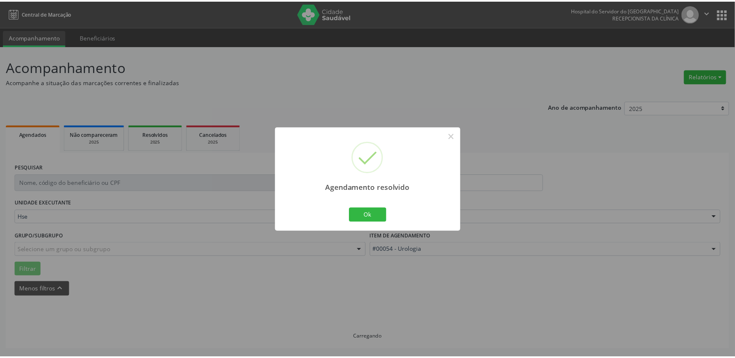
scroll to position [0, 0]
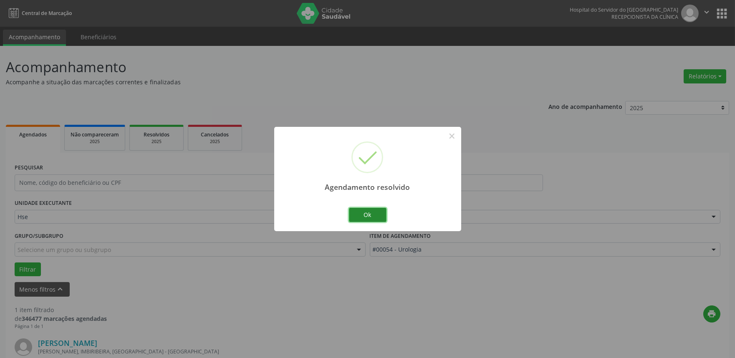
click at [365, 214] on button "Ok" at bounding box center [368, 215] width 38 height 14
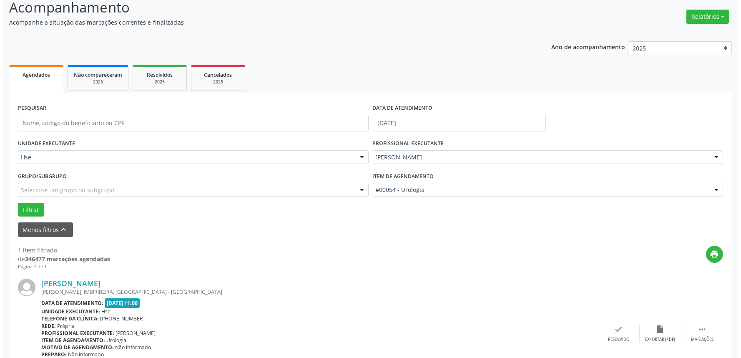
scroll to position [113, 0]
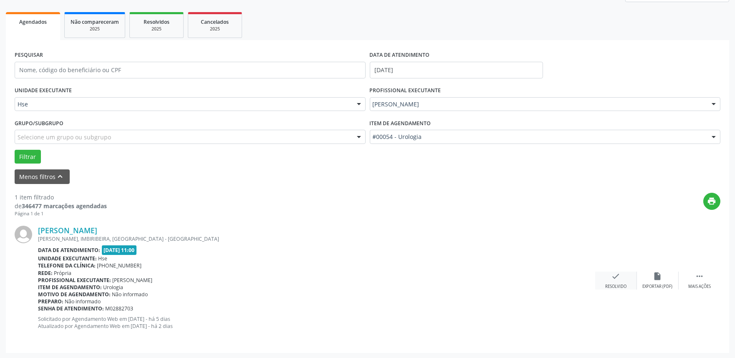
click at [612, 280] on icon "check" at bounding box center [615, 276] width 9 height 9
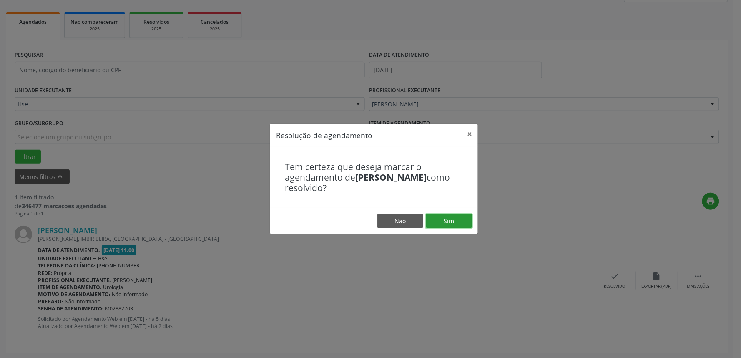
click at [452, 222] on button "Sim" at bounding box center [449, 221] width 46 height 14
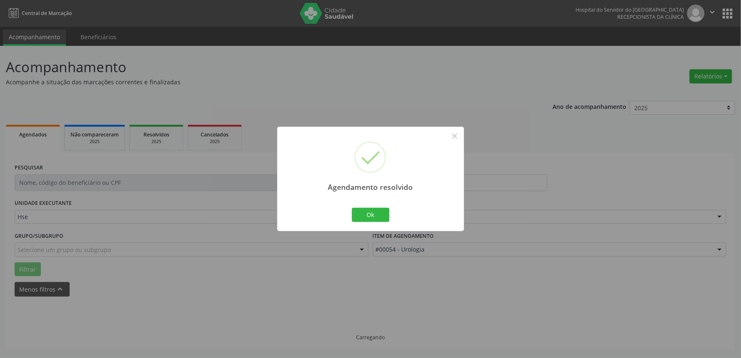
scroll to position [0, 0]
click at [374, 215] on button "Ok" at bounding box center [371, 215] width 38 height 14
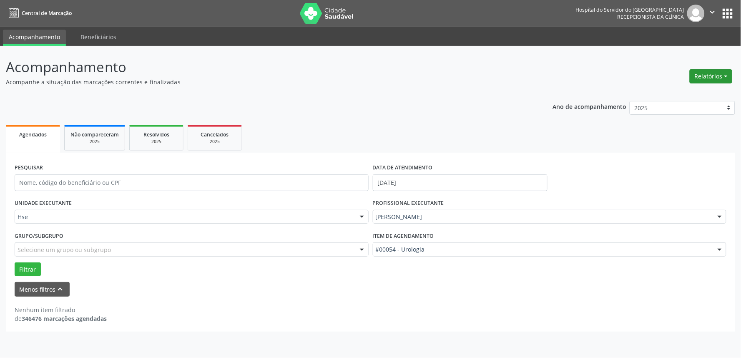
click at [701, 75] on button "Relatórios" at bounding box center [711, 76] width 43 height 14
drag, startPoint x: 440, startPoint y: 49, endPoint x: 434, endPoint y: 112, distance: 63.3
click at [440, 50] on div "Acompanhamento Acompanhe a situação das marcações correntes e finalizadas Relat…" at bounding box center [370, 202] width 741 height 312
click at [707, 76] on button "Relatórios" at bounding box center [711, 76] width 43 height 14
click at [683, 93] on link "Agendamentos" at bounding box center [688, 94] width 90 height 12
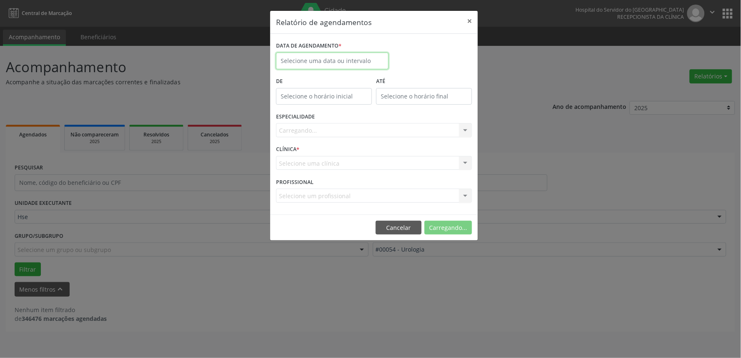
click at [361, 68] on body "Central de Marcação Hospital do Servidor do Estado Hse Recepcionista da clínica…" at bounding box center [370, 179] width 741 height 358
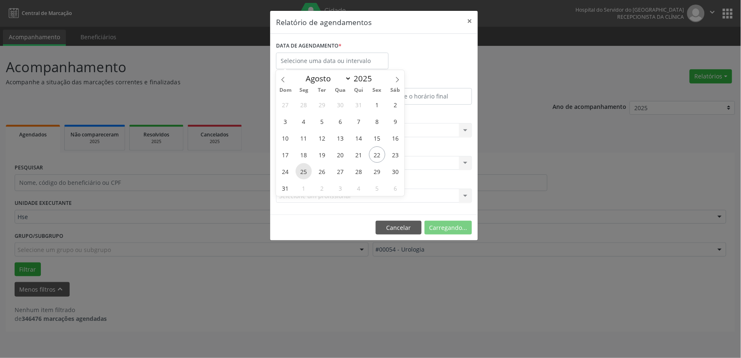
click at [305, 176] on span "25" at bounding box center [304, 171] width 16 height 16
type input "25/08/2025"
click at [305, 176] on span "25" at bounding box center [304, 171] width 16 height 16
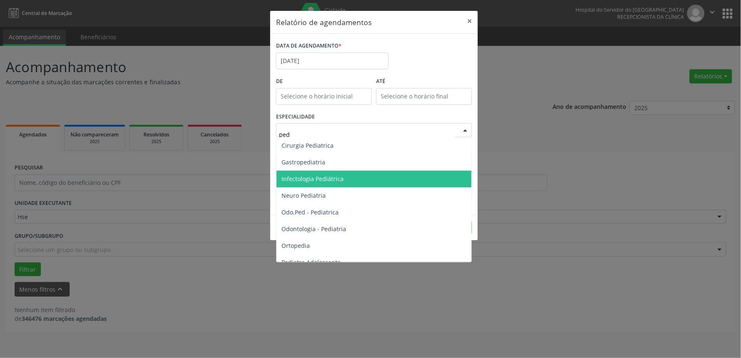
type input "pedi"
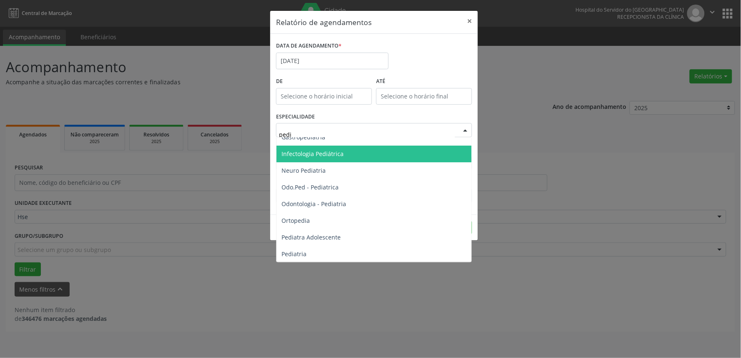
scroll to position [46, 0]
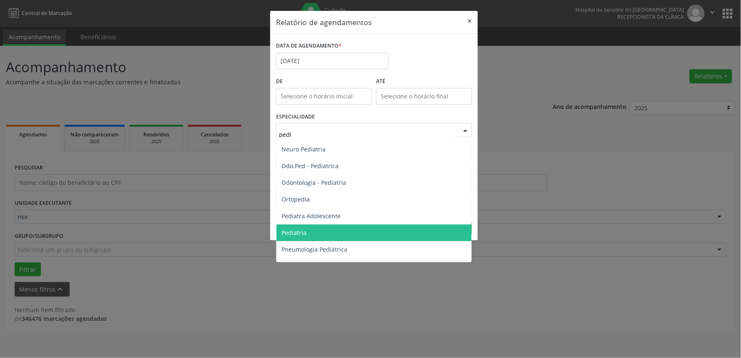
click at [305, 234] on span "Pediatria" at bounding box center [294, 233] width 25 height 8
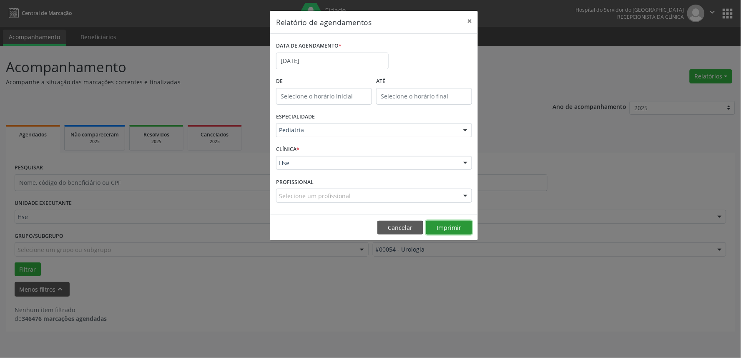
click at [448, 229] on button "Imprimir" at bounding box center [449, 228] width 46 height 14
